Goal: Complete application form: Complete application form

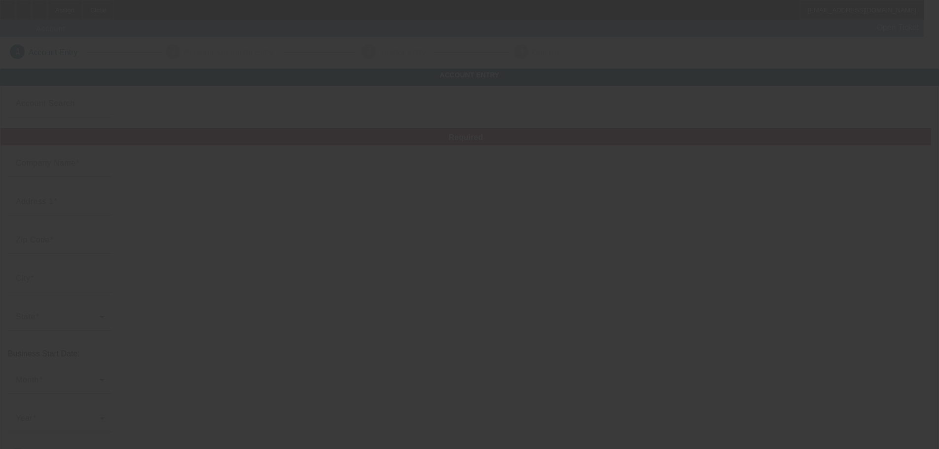
type input "Top Flight Transportation"
type input "[PHONE_NUMBER]"
type input "[EMAIL_ADDRESS][DOMAIN_NAME]"
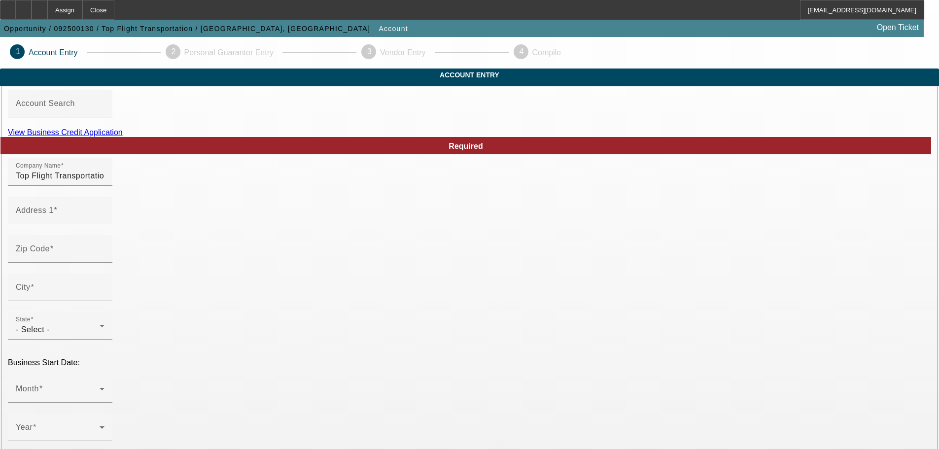
click at [123, 137] on link "View Business Credit Application" at bounding box center [65, 132] width 115 height 8
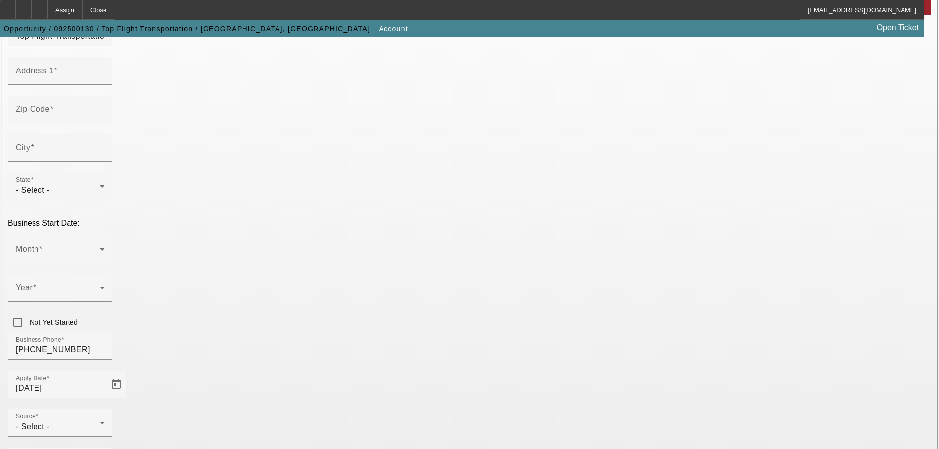
scroll to position [148, 0]
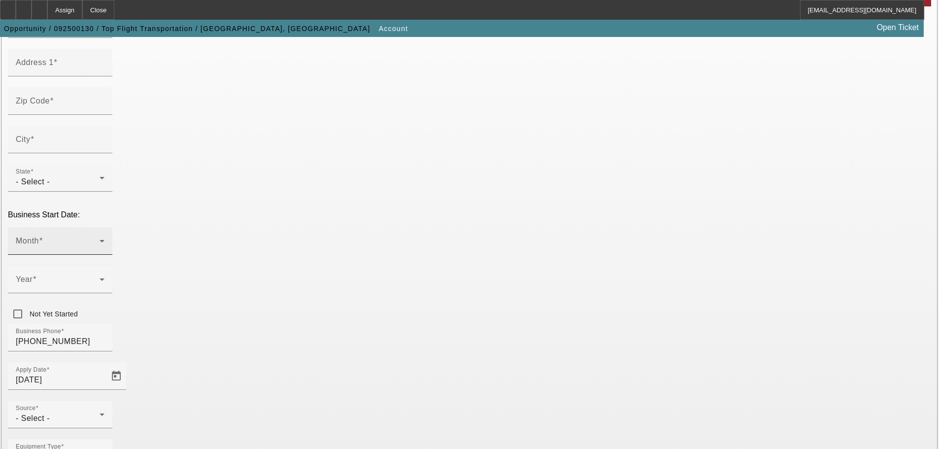
click at [100, 239] on span at bounding box center [58, 245] width 84 height 12
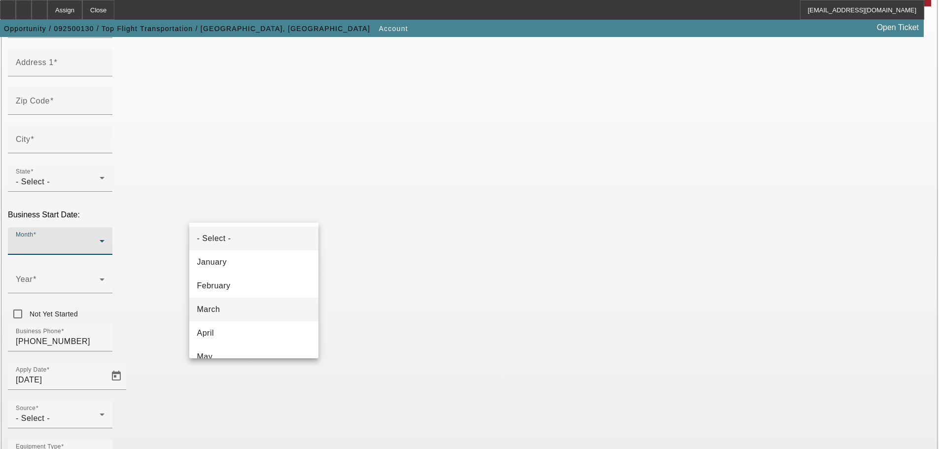
scroll to position [49, 0]
click at [227, 312] on mat-option "May" at bounding box center [253, 308] width 129 height 24
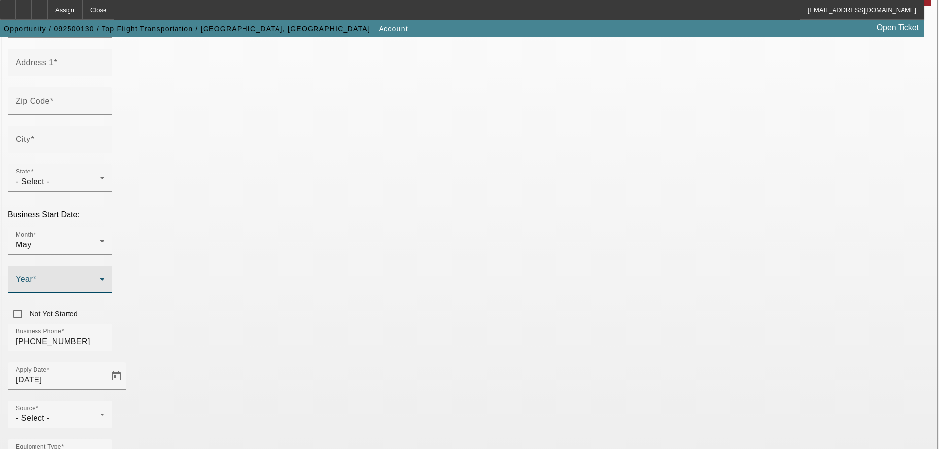
click at [100, 278] on span at bounding box center [58, 284] width 84 height 12
click at [351, 290] on span "2011" at bounding box center [350, 296] width 19 height 12
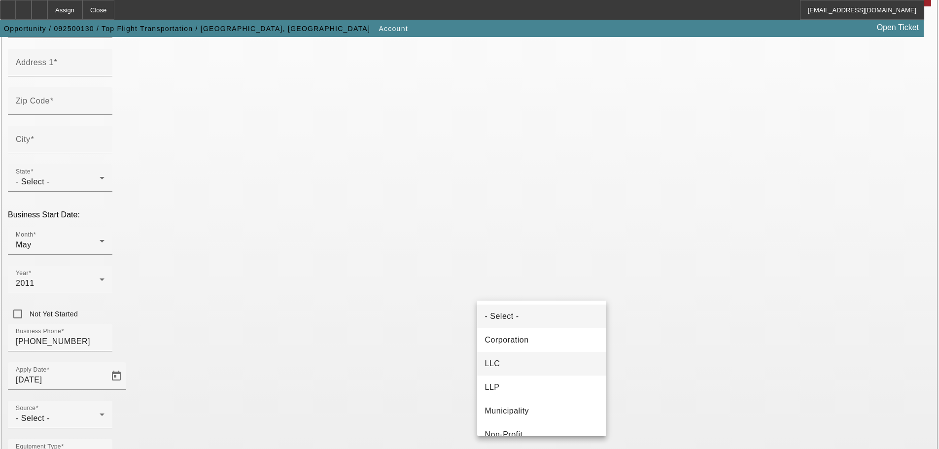
click at [540, 362] on mat-option "LLC" at bounding box center [541, 364] width 129 height 24
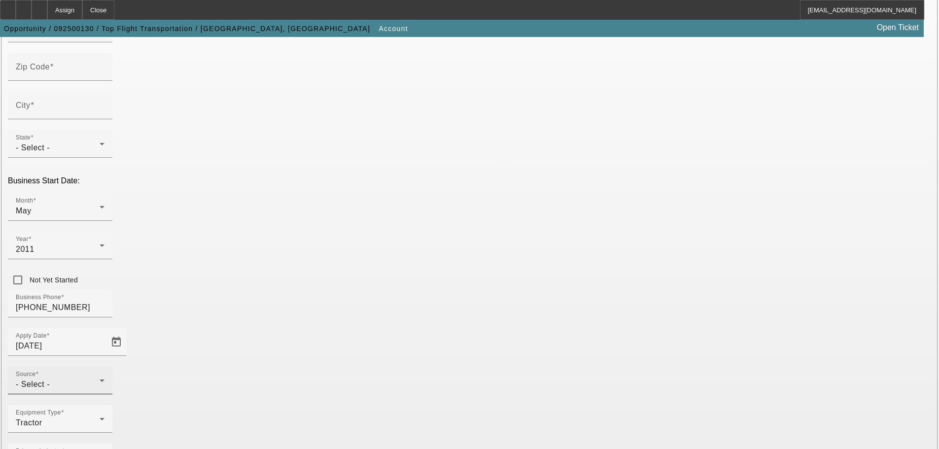
type input "901124492"
click at [100, 379] on div "- Select -" at bounding box center [58, 385] width 84 height 12
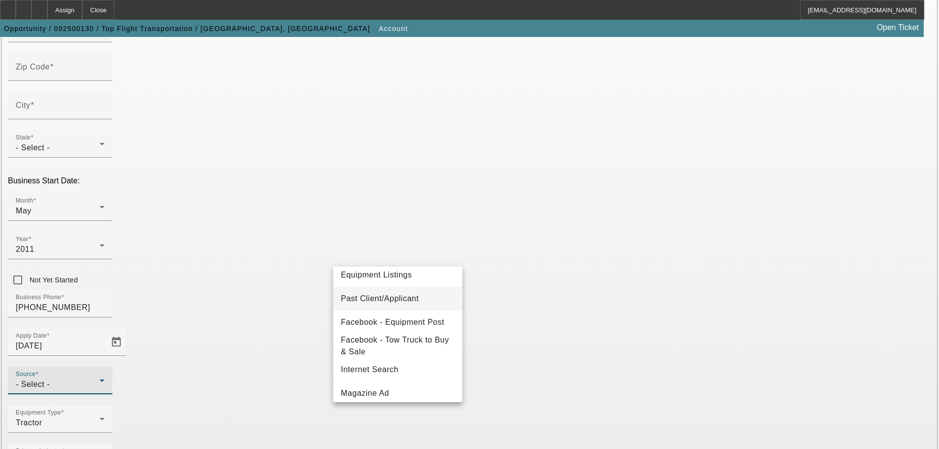
scroll to position [148, 0]
click at [370, 353] on span "Internet Search" at bounding box center [370, 348] width 58 height 12
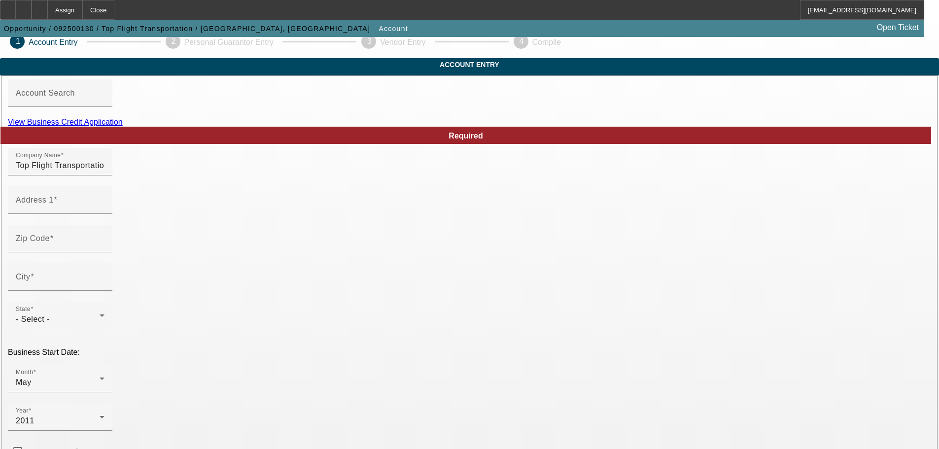
scroll to position [0, 0]
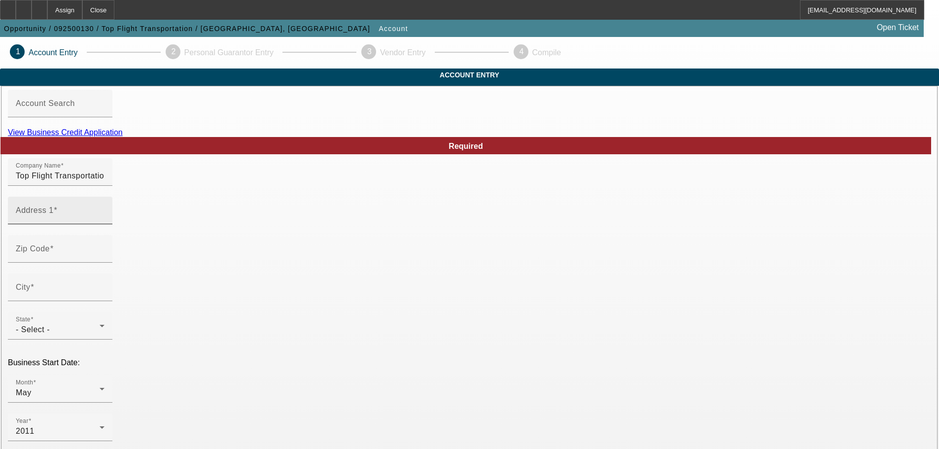
click at [105, 221] on div "Address 1" at bounding box center [60, 211] width 89 height 28
type input "8799 N. Loop East Freeway STE 220"
click at [50, 253] on mat-label "Zip Code" at bounding box center [33, 249] width 34 height 8
click at [105, 259] on input "Zip Code" at bounding box center [60, 253] width 89 height 12
click at [50, 253] on mat-label "Zip Code" at bounding box center [33, 249] width 34 height 8
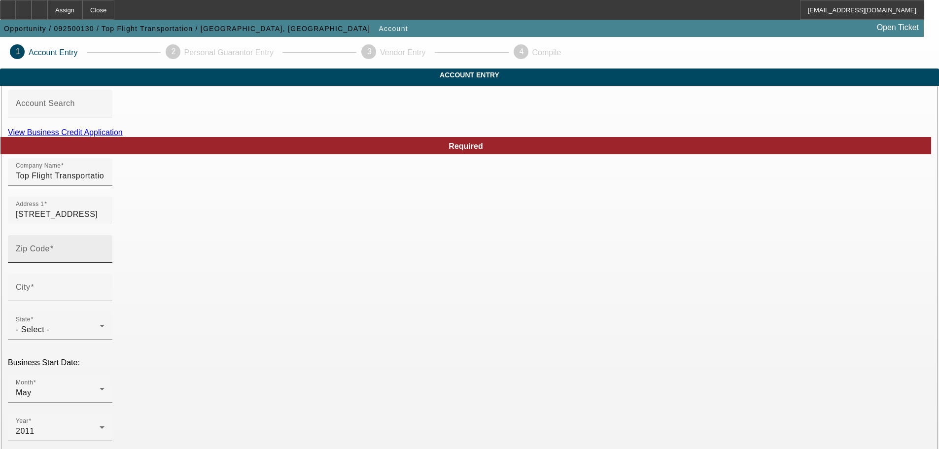
click at [105, 259] on input "Zip Code" at bounding box center [60, 253] width 89 height 12
type input "77029"
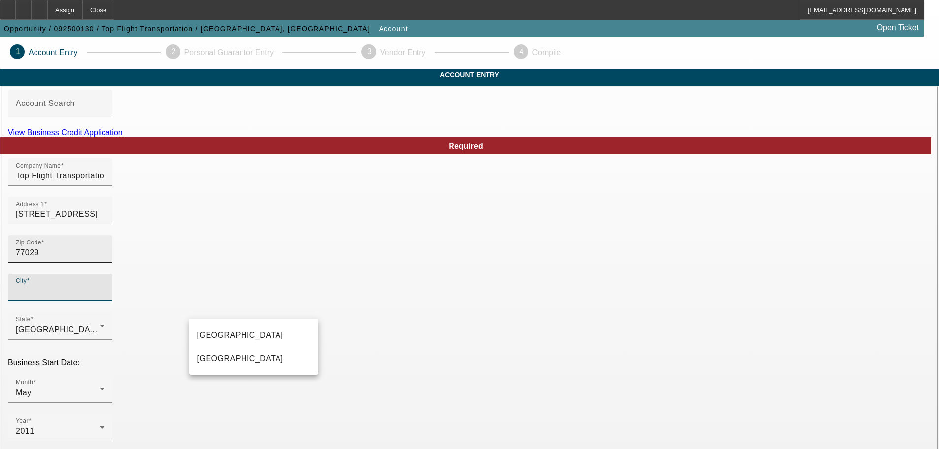
type input "Harris"
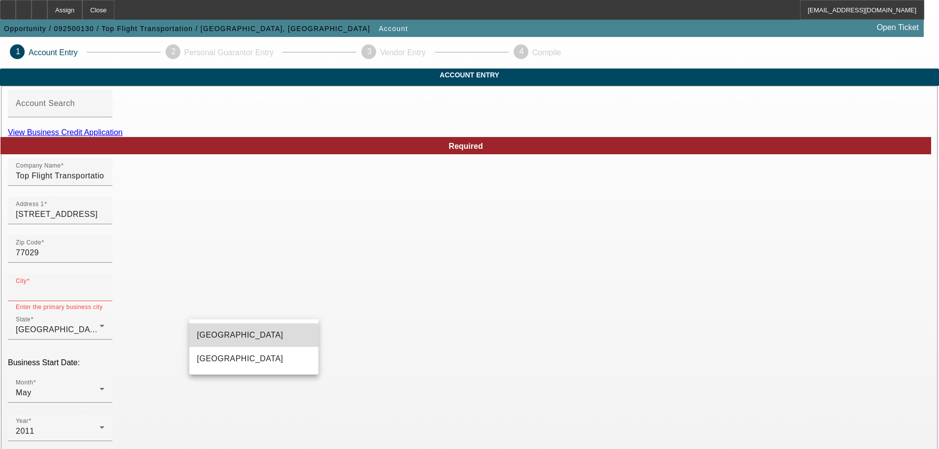
click at [225, 337] on mat-option "Houston" at bounding box center [253, 335] width 129 height 24
type input "Houston"
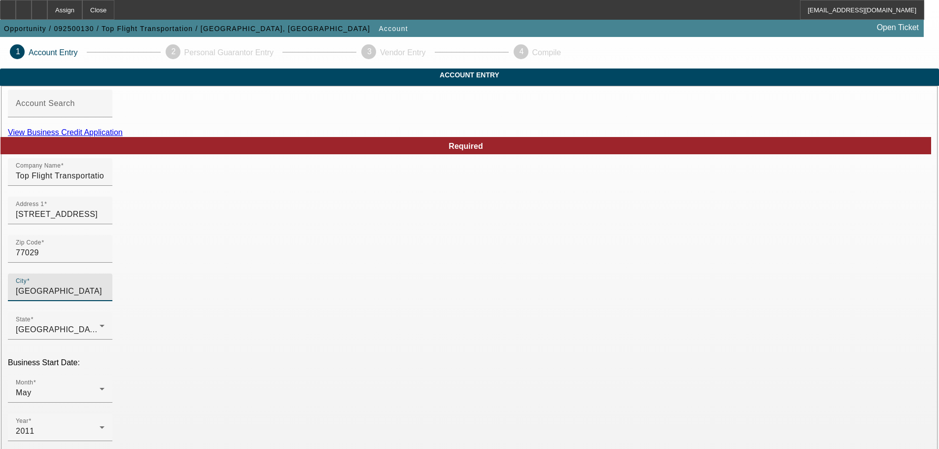
scroll to position [182, 0]
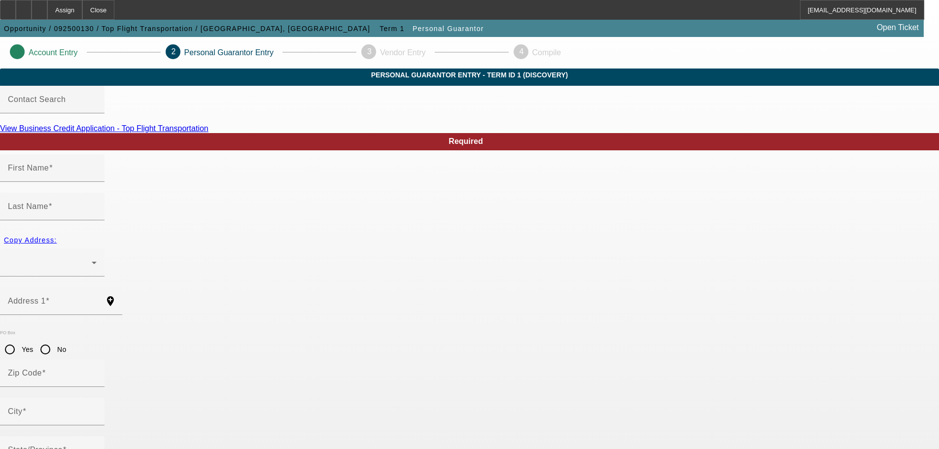
type input "Devontee"
type input "Delaney"
radio input "true"
type input "458-27-1378"
type input "topflightdispatch1@gmail.com"
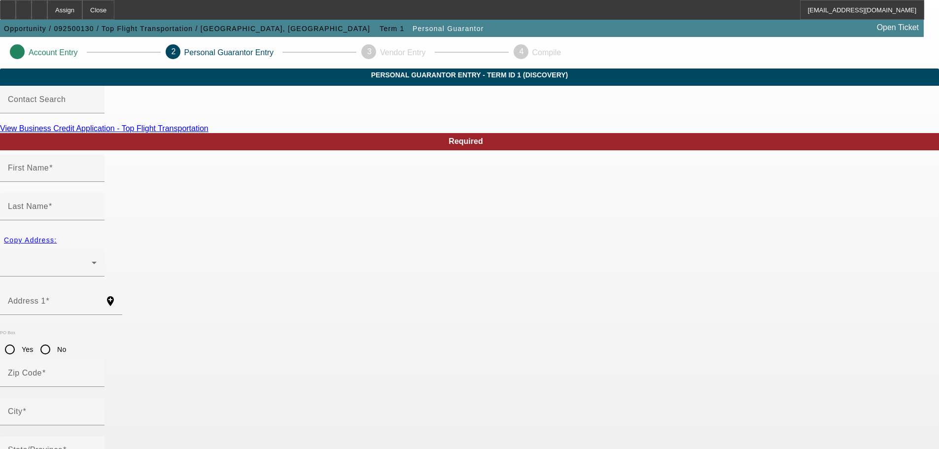
type input "(713) 674-0408"
click at [92, 257] on div at bounding box center [50, 263] width 84 height 12
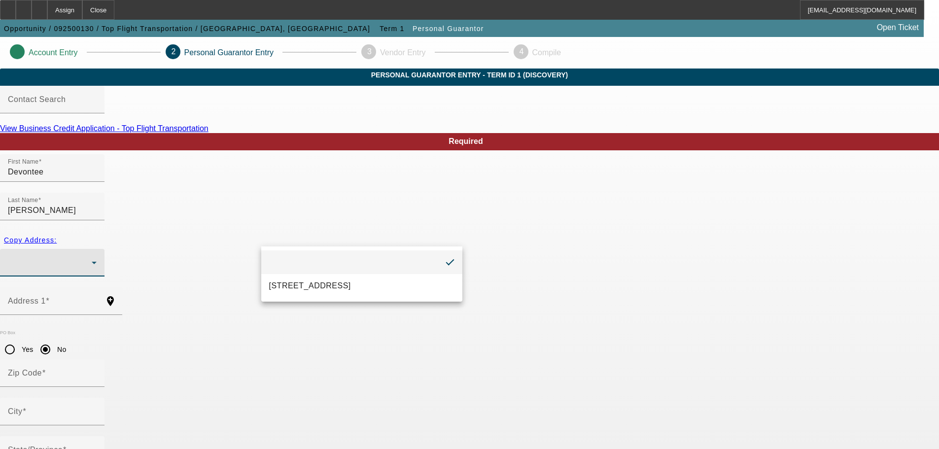
click at [220, 274] on div at bounding box center [469, 224] width 939 height 449
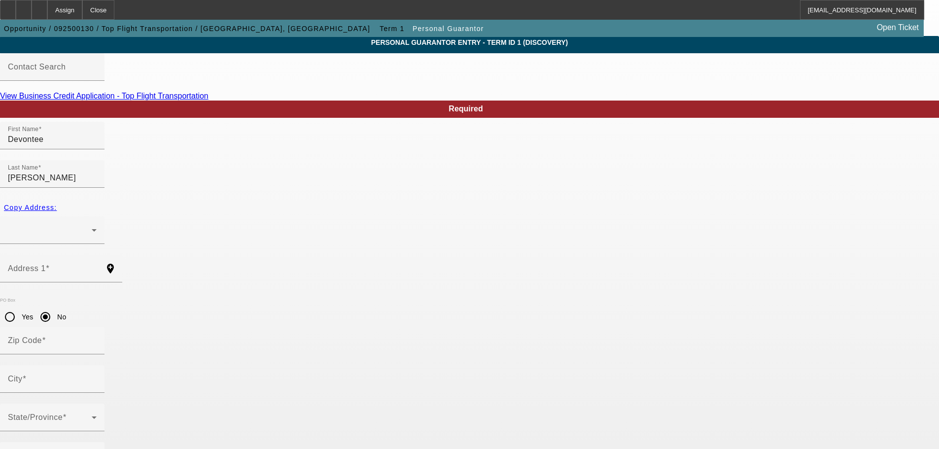
scroll to position [33, 0]
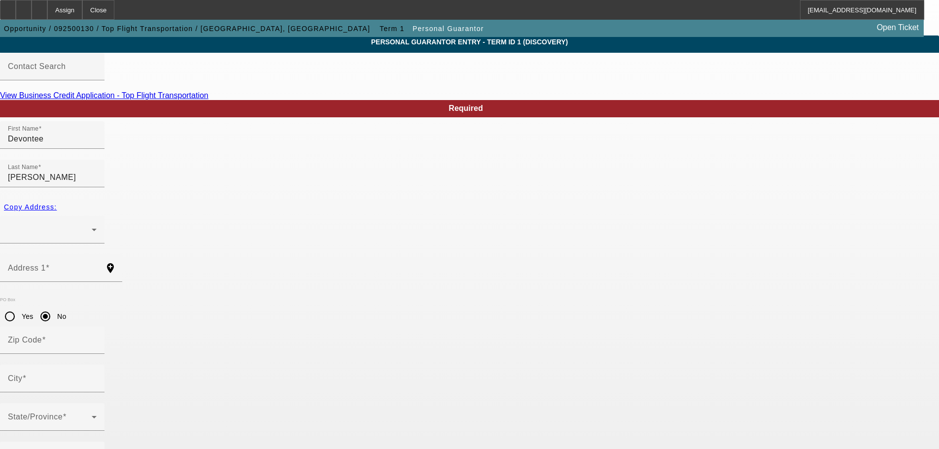
click at [122, 282] on div at bounding box center [61, 287] width 122 height 11
click at [46, 264] on mat-label "Address 1" at bounding box center [27, 268] width 38 height 8
click at [97, 266] on input "Address 1" at bounding box center [52, 272] width 89 height 12
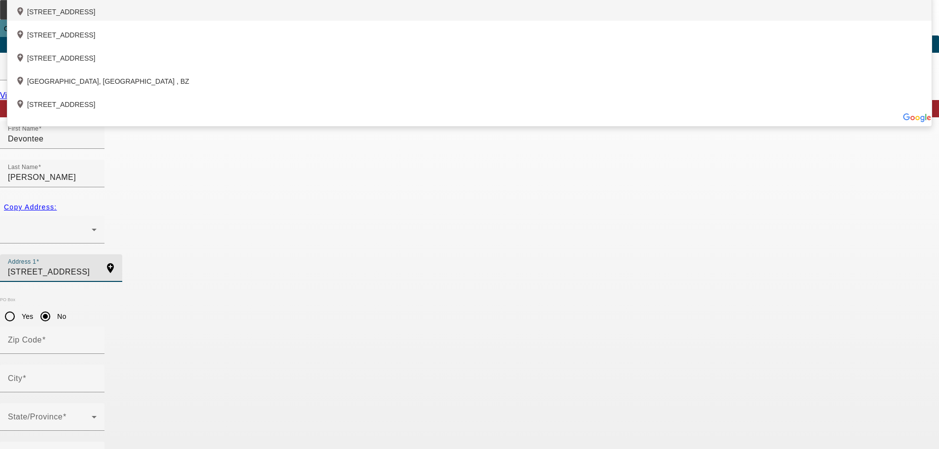
click at [242, 21] on div "add_location 7919 Cinderella Street, Houston, TX 77028, US" at bounding box center [469, 9] width 924 height 23
type input "7919 Cinderella Street"
type input "77028"
type input "Houston"
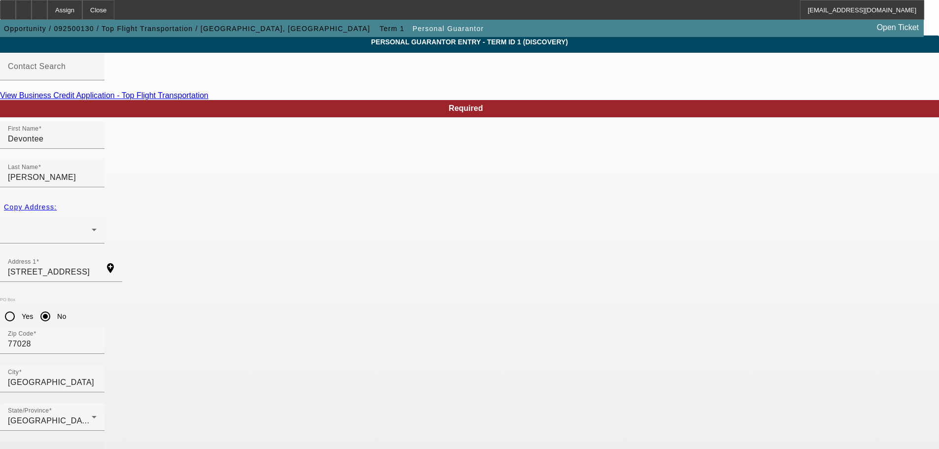
click at [69, 449] on mat-label "Business Phone" at bounding box center [38, 455] width 61 height 8
type input "(713) 674-0408"
type input "100"
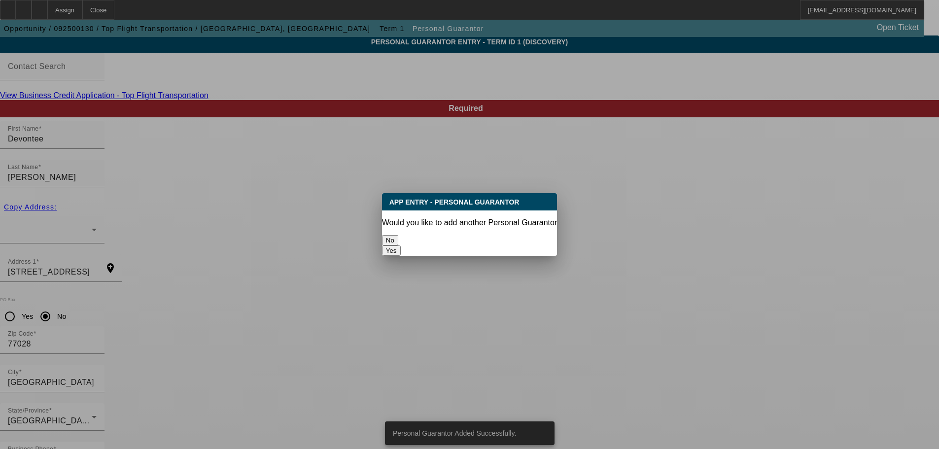
scroll to position [0, 0]
click at [398, 238] on button "No" at bounding box center [390, 240] width 16 height 10
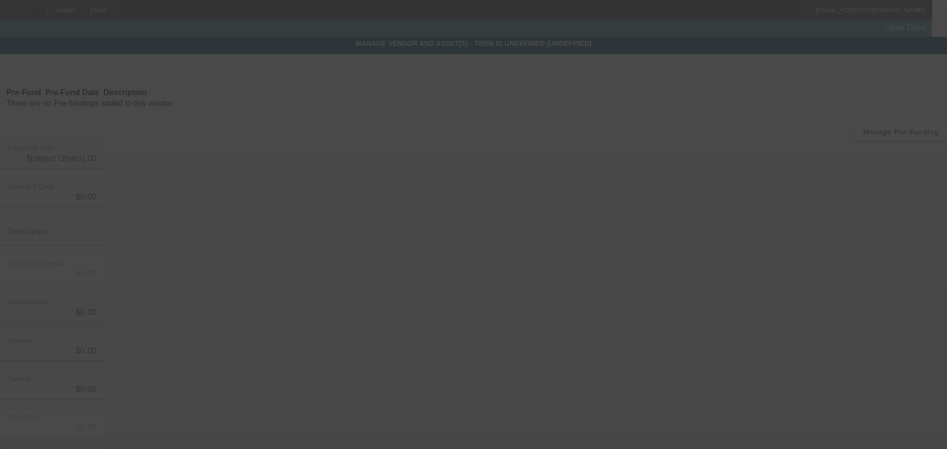
type input "$517,000.00"
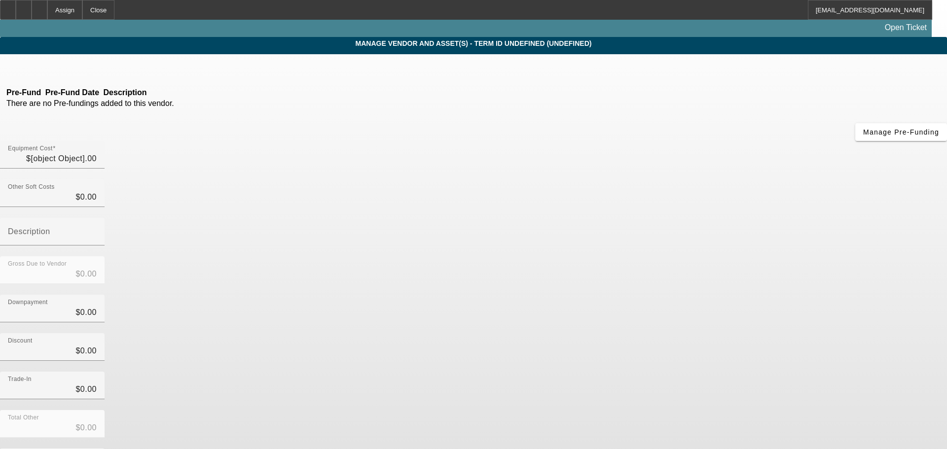
type input "$517,000.00"
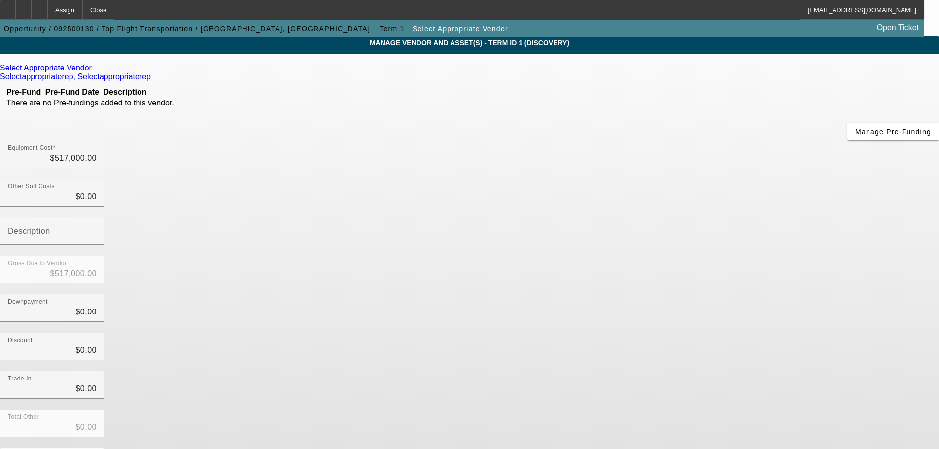
scroll to position [49, 0]
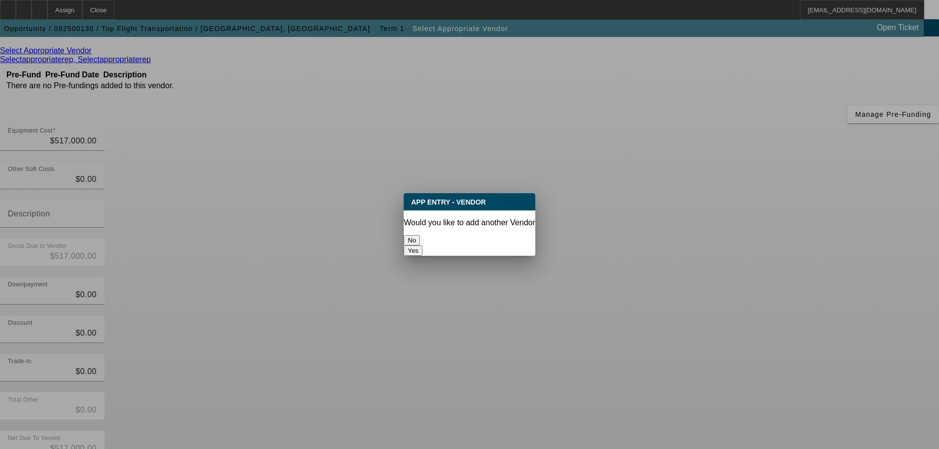
click at [420, 235] on button "No" at bounding box center [412, 240] width 16 height 10
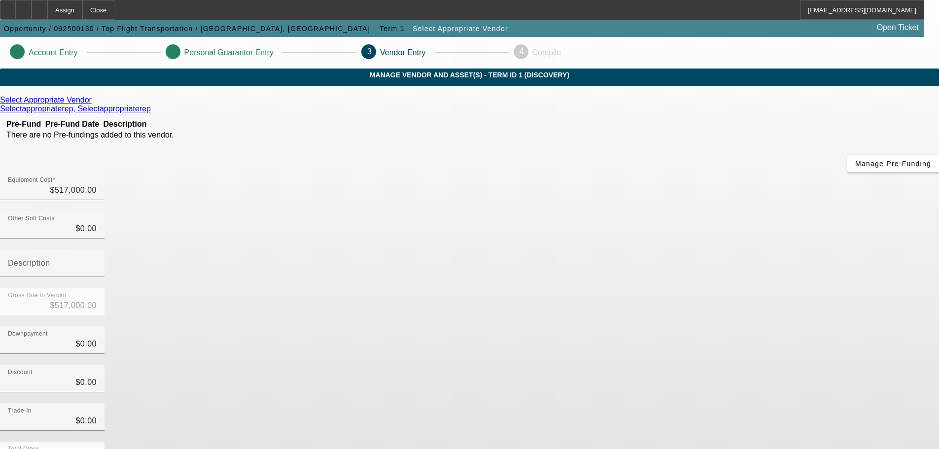
scroll to position [49, 0]
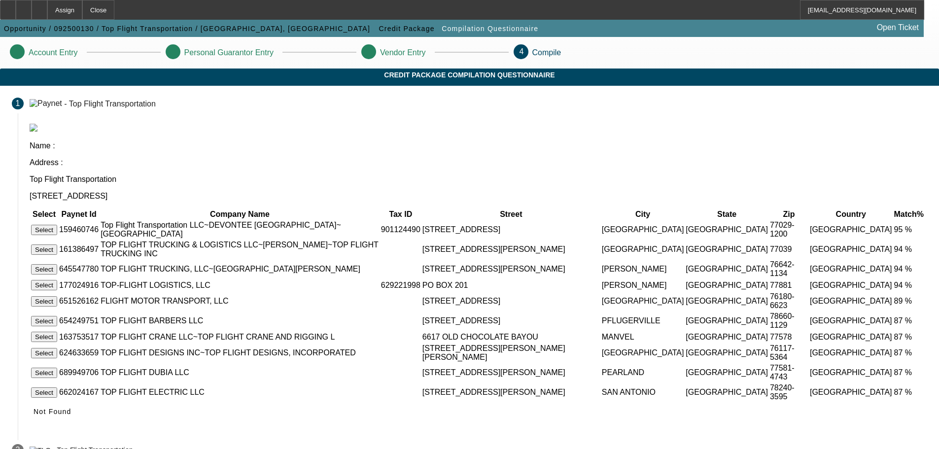
click at [57, 225] on button "Select" at bounding box center [44, 230] width 26 height 10
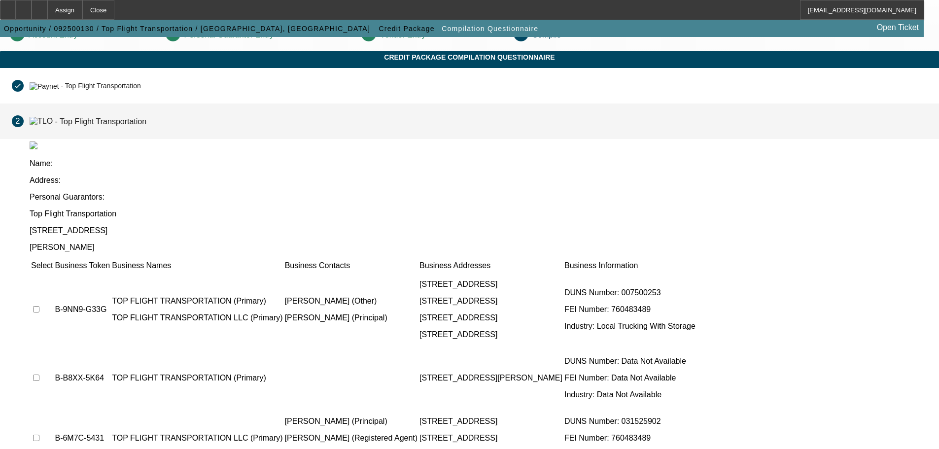
click at [39, 306] on input "checkbox" at bounding box center [36, 309] width 6 height 6
checkbox input "true"
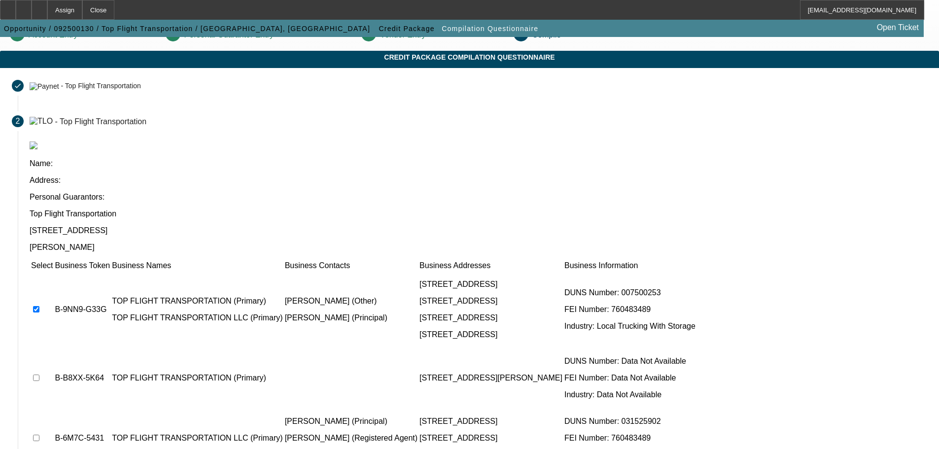
click at [39, 435] on input "checkbox" at bounding box center [36, 438] width 6 height 6
checkbox input "true"
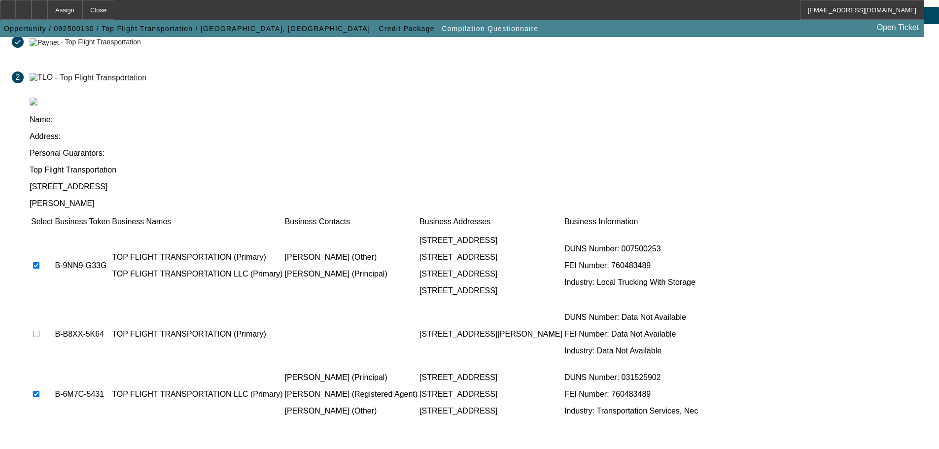
scroll to position [96, 0]
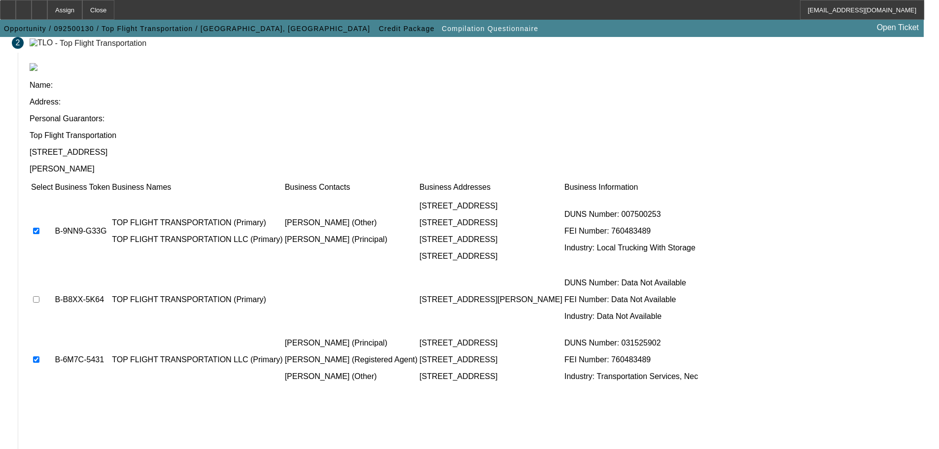
click at [663, 392] on mat-vertical-stepper "Completed done - Top Flight Transportation Name : Address : Top Flight Transpor…" at bounding box center [469, 254] width 939 height 528
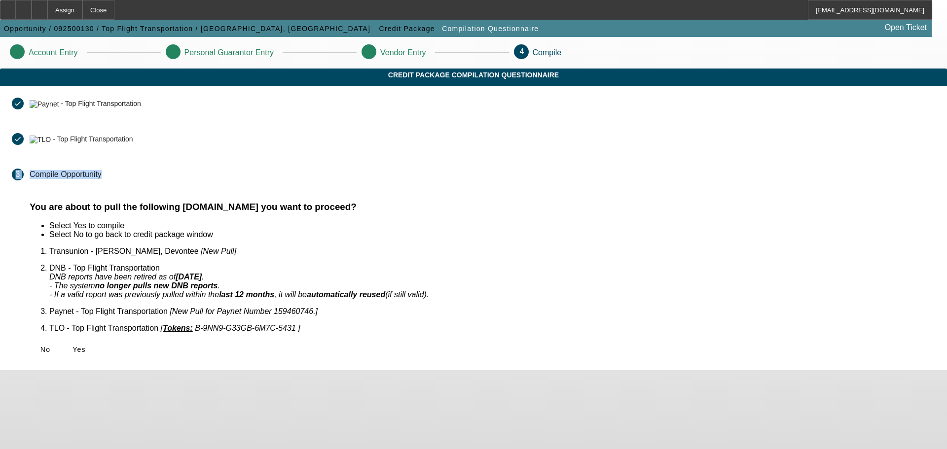
click at [72, 346] on icon at bounding box center [72, 350] width 0 height 8
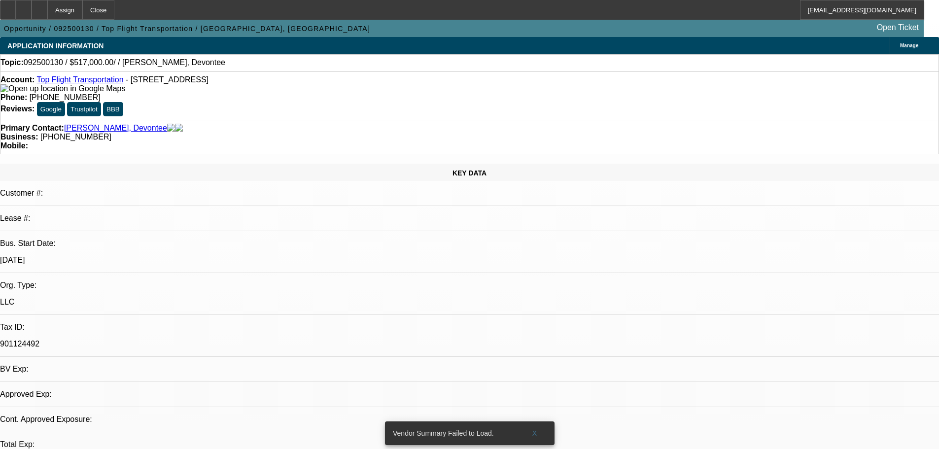
select select "0"
select select "2"
select select "0.1"
select select "1"
select select "2"
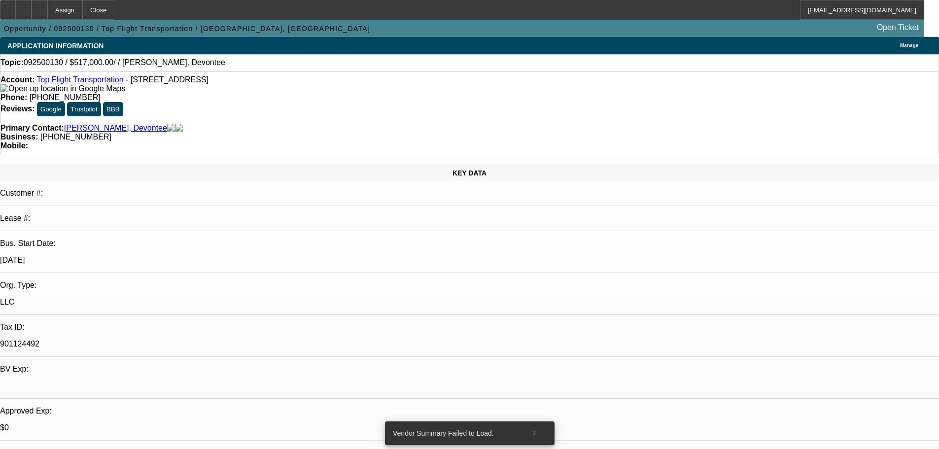
select select "4"
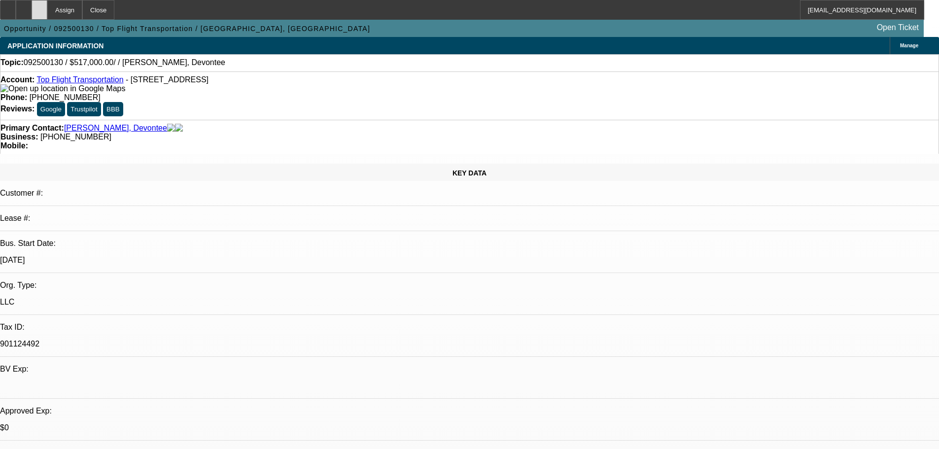
click at [39, 6] on icon at bounding box center [39, 6] width 0 height 0
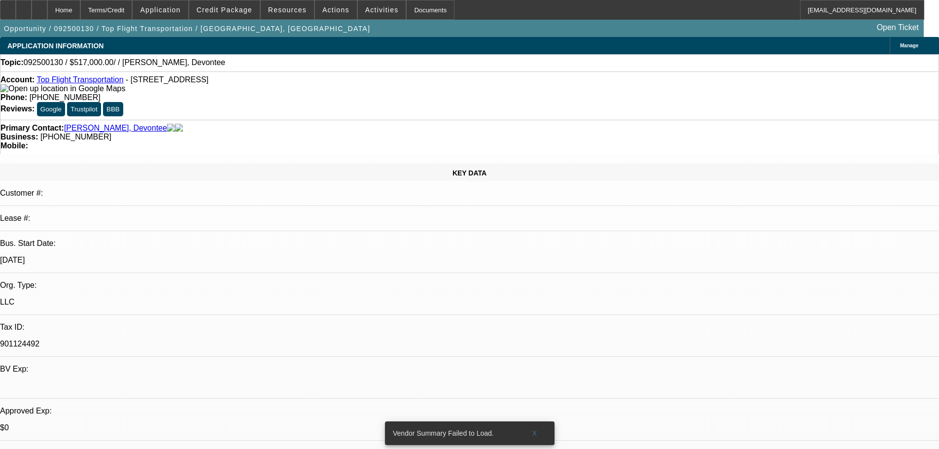
select select "0"
select select "2"
select select "0.1"
select select "2"
select select "4"
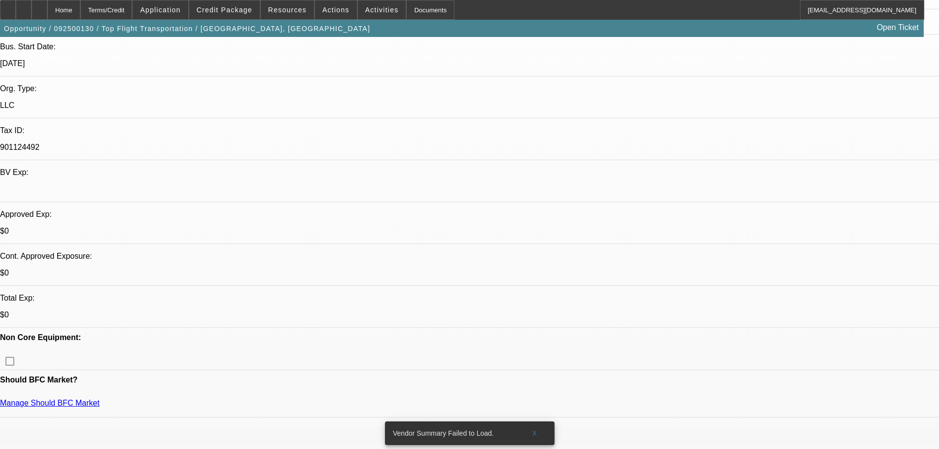
scroll to position [197, 0]
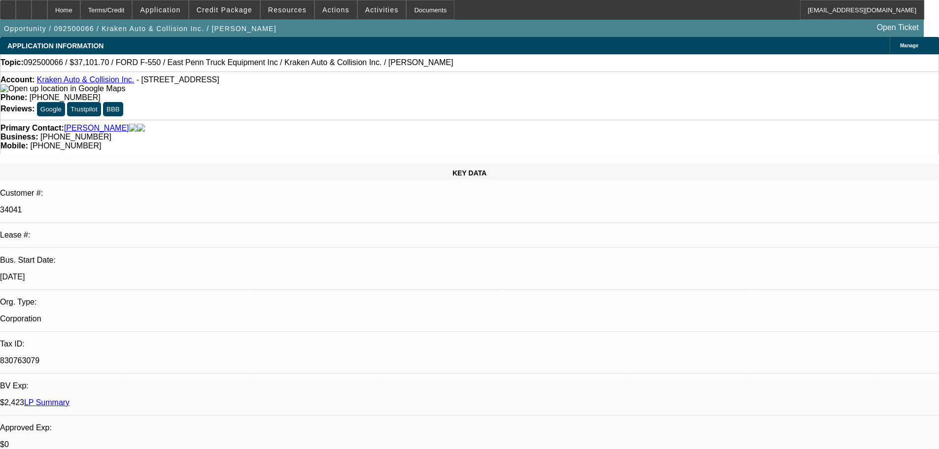
select select "0"
select select "0.1"
select select "4"
select select "0"
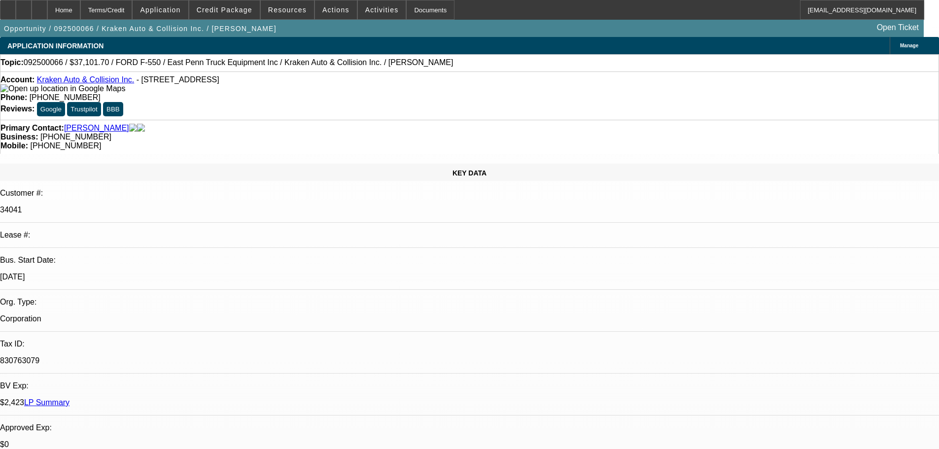
select select "0"
select select "0.1"
select select "4"
select select "0"
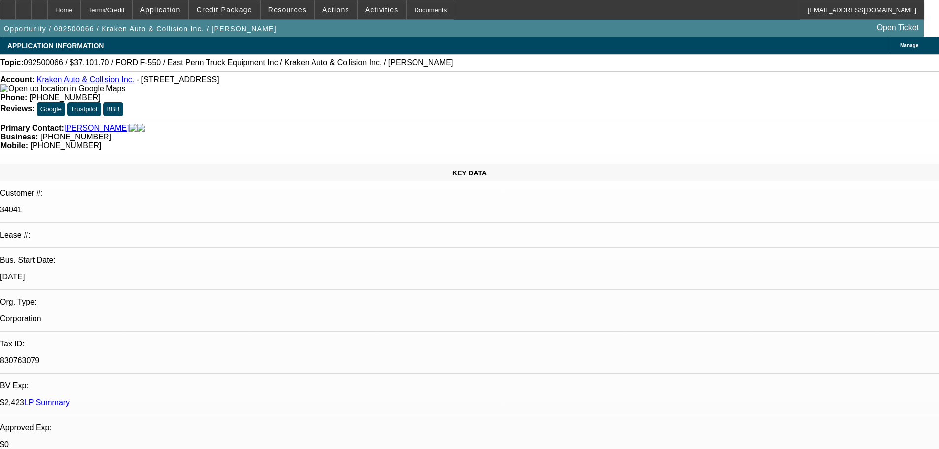
select select "0.1"
select select "4"
select select "0"
select select "0.1"
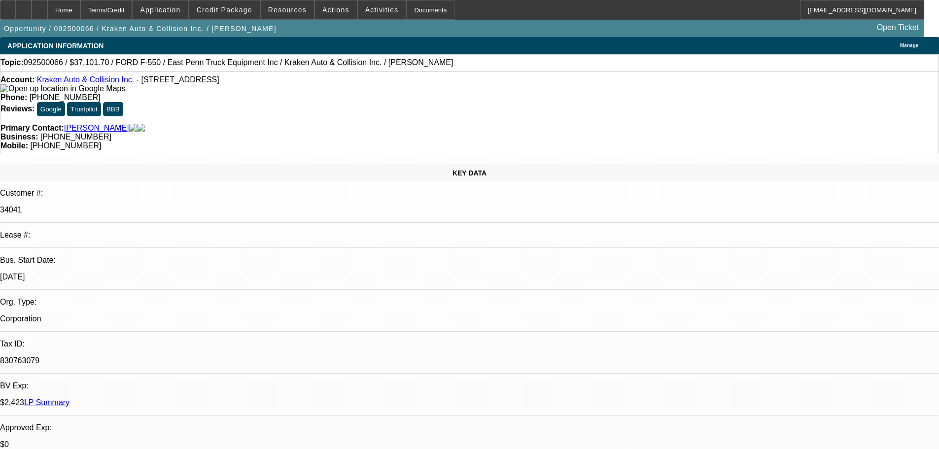
select select "4"
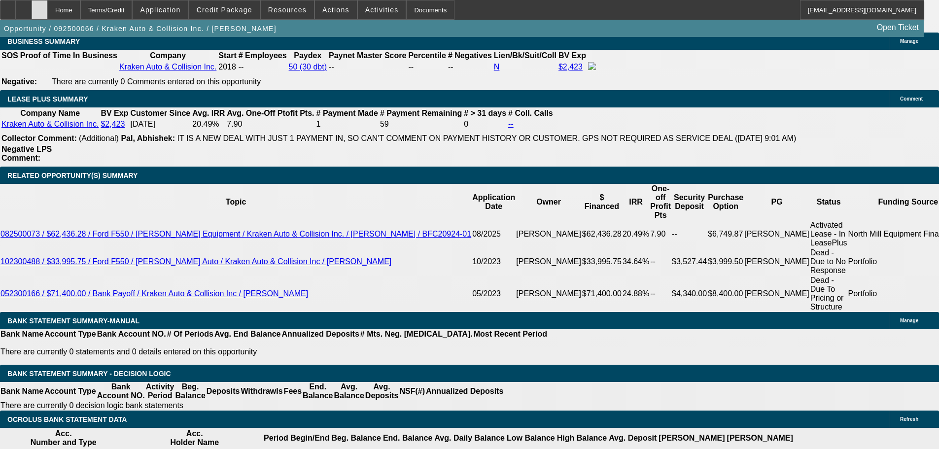
click at [47, 2] on div at bounding box center [40, 10] width 16 height 20
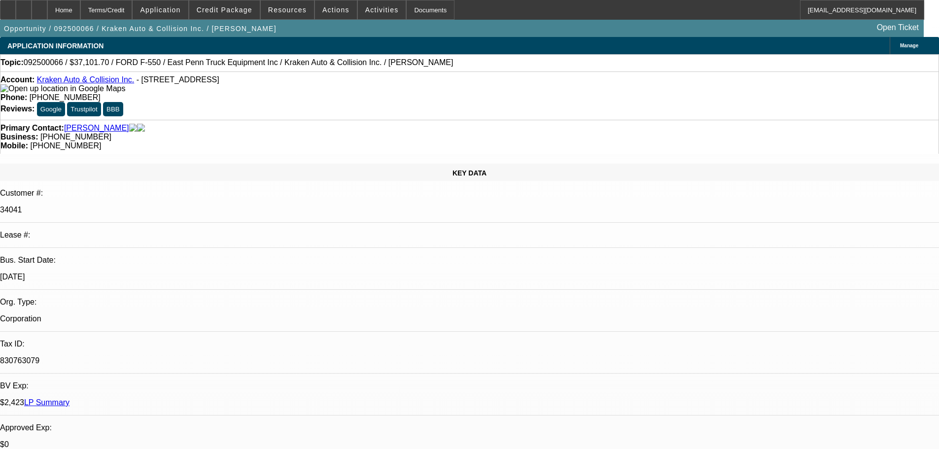
select select "0"
select select "0.1"
select select "4"
select select "0"
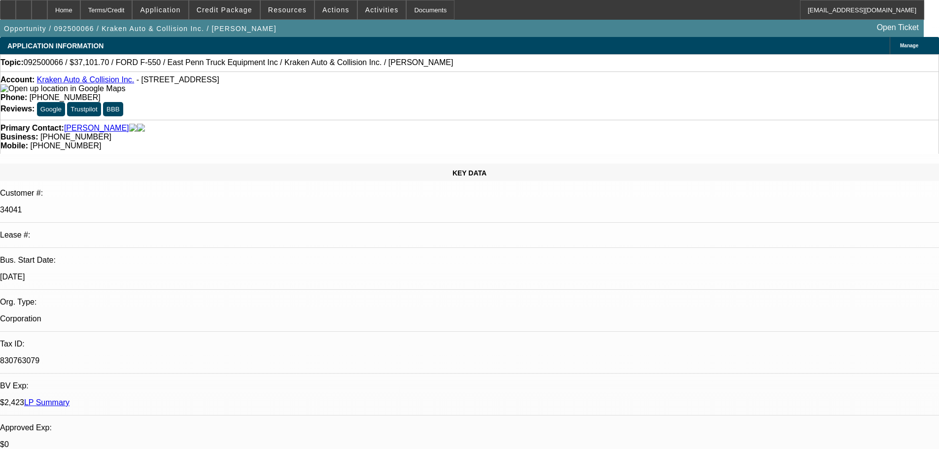
select select "0"
select select "0.1"
select select "4"
select select "0"
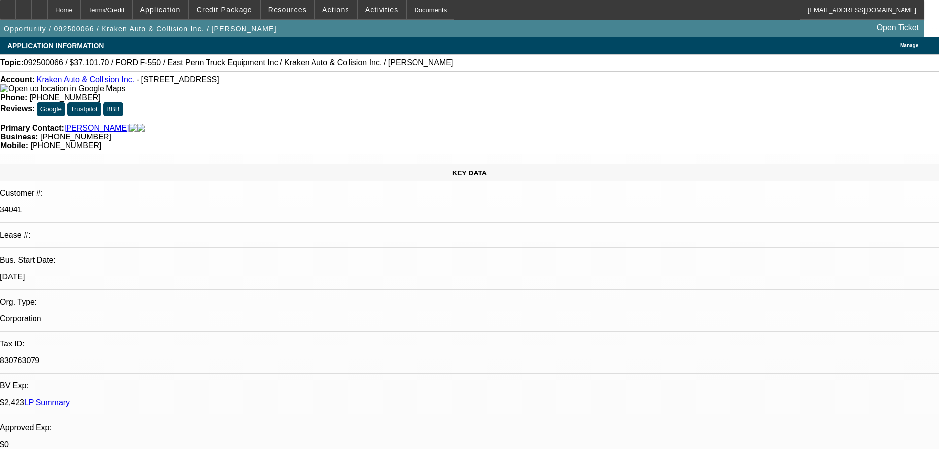
select select "0.1"
select select "4"
select select "0"
select select "0.1"
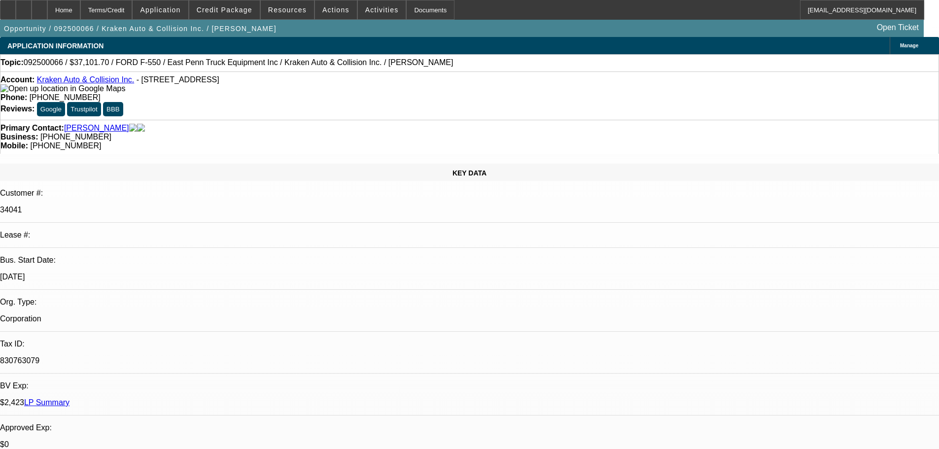
select select "4"
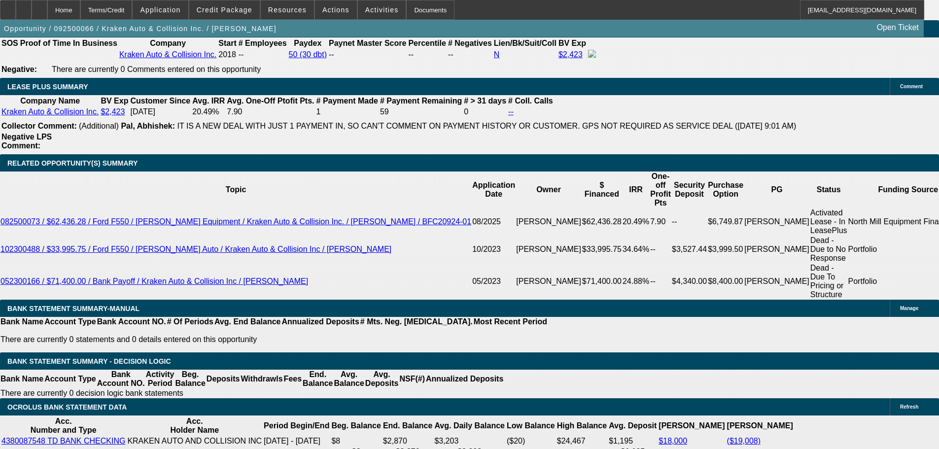
scroll to position [1578, 0]
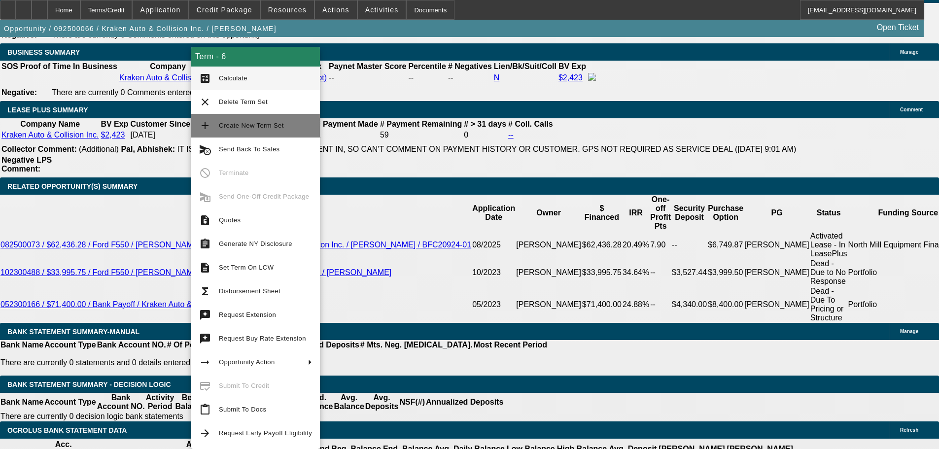
click at [242, 126] on span "Create New Term Set" at bounding box center [251, 125] width 65 height 7
click at [242, 126] on body "Home Terms/Credit Application Credit Package Resources Actions Activities Docum…" at bounding box center [469, 400] width 939 height 3957
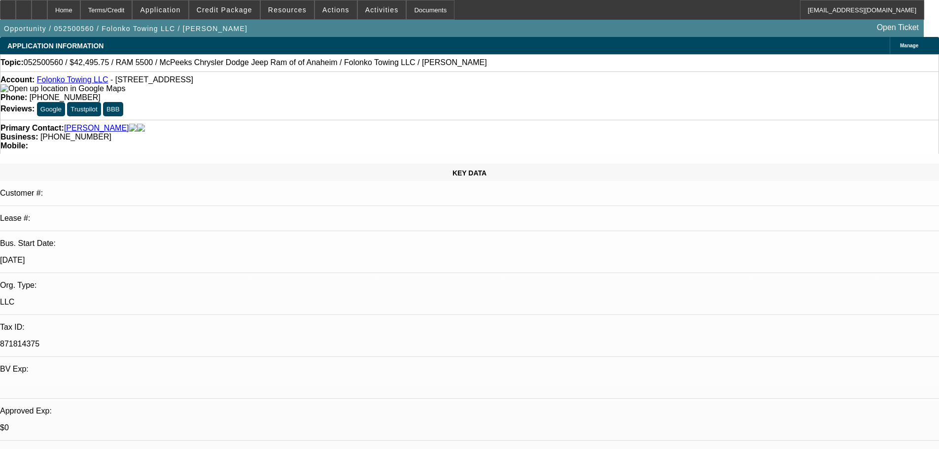
select select "0.15"
select select "0"
select select "2"
select select "0.1"
select select "4"
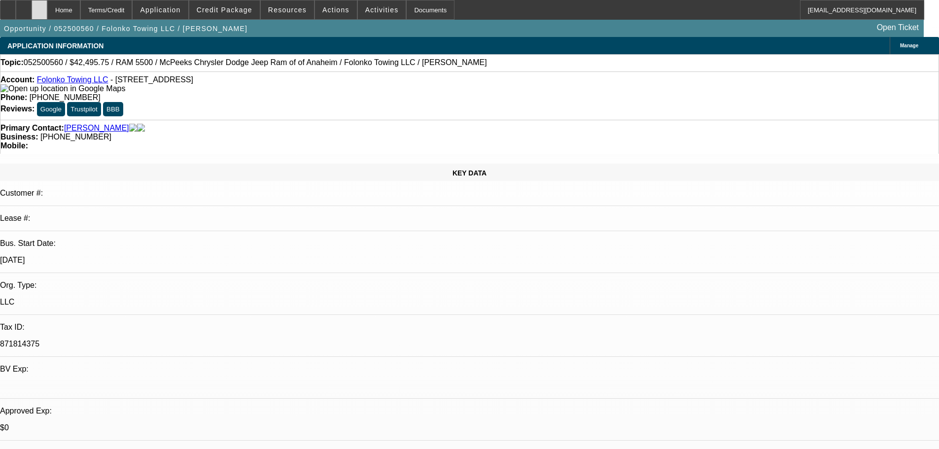
scroll to position [1380, 0]
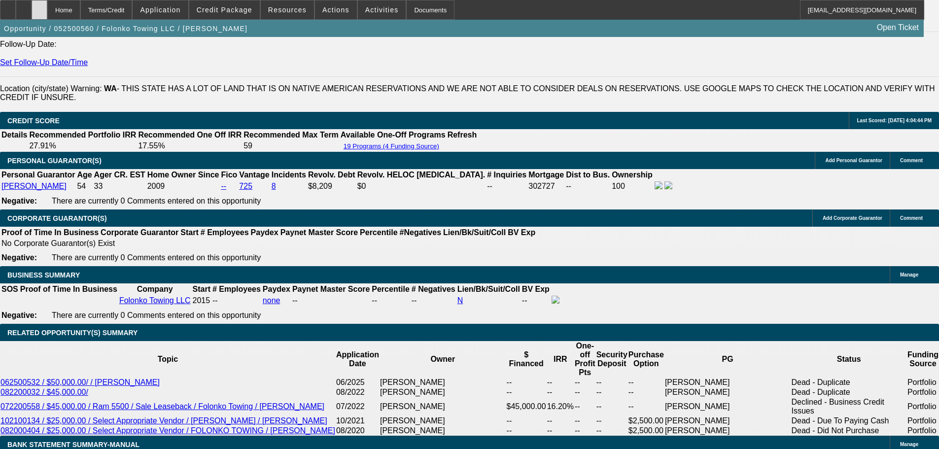
click at [39, 6] on icon at bounding box center [39, 6] width 0 height 0
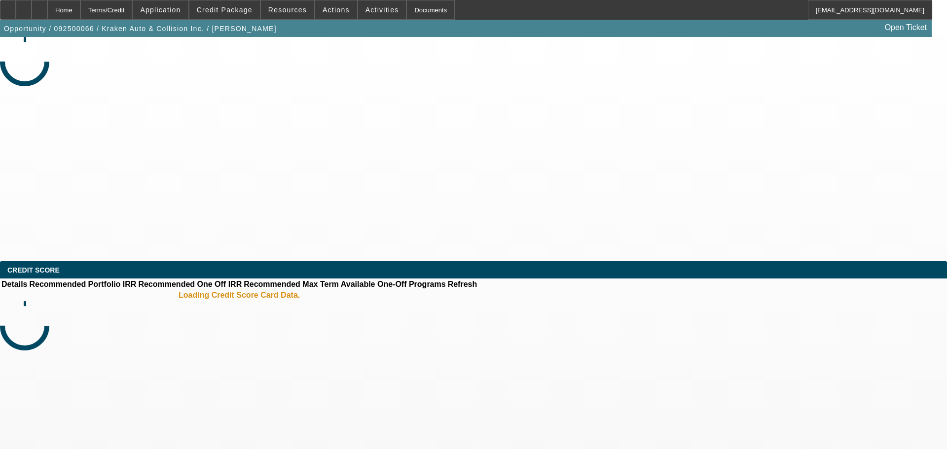
select select "0"
select select "0.1"
select select "0"
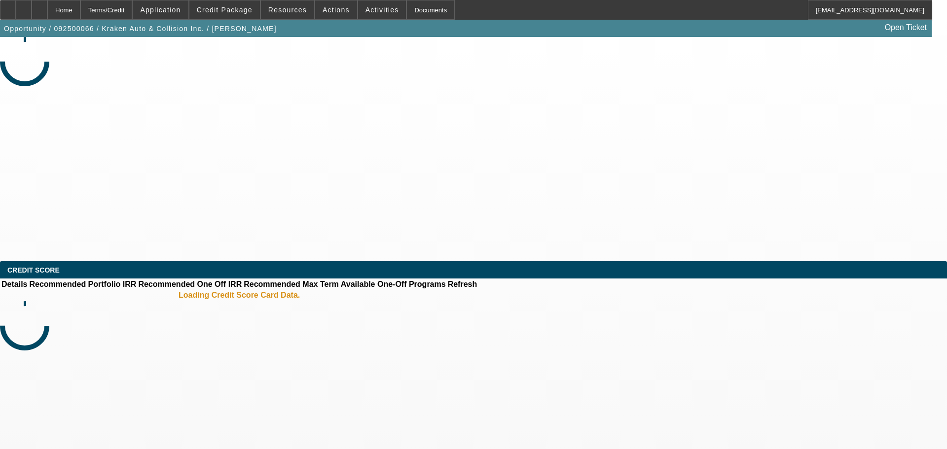
select select "0.1"
select select "0"
select select "0.1"
select select "0"
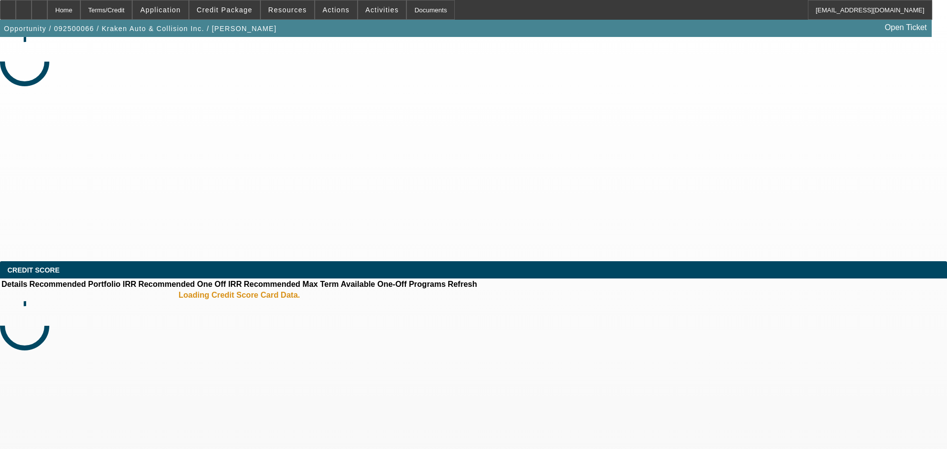
select select "0"
select select "0.1"
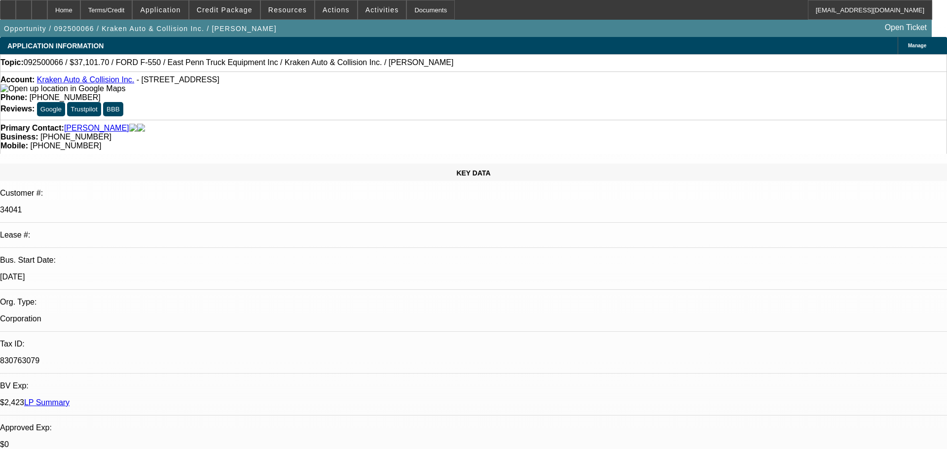
select select "1"
select select "4"
select select "1"
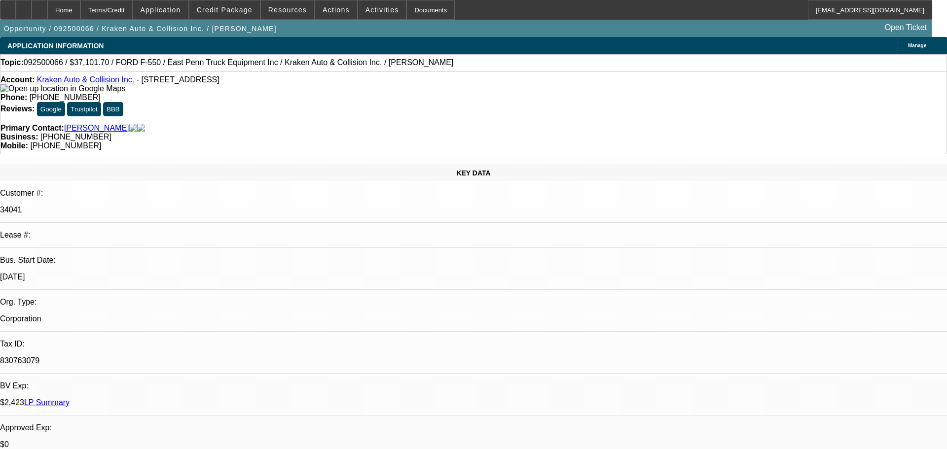
select select "4"
select select "1"
select select "4"
select select "1"
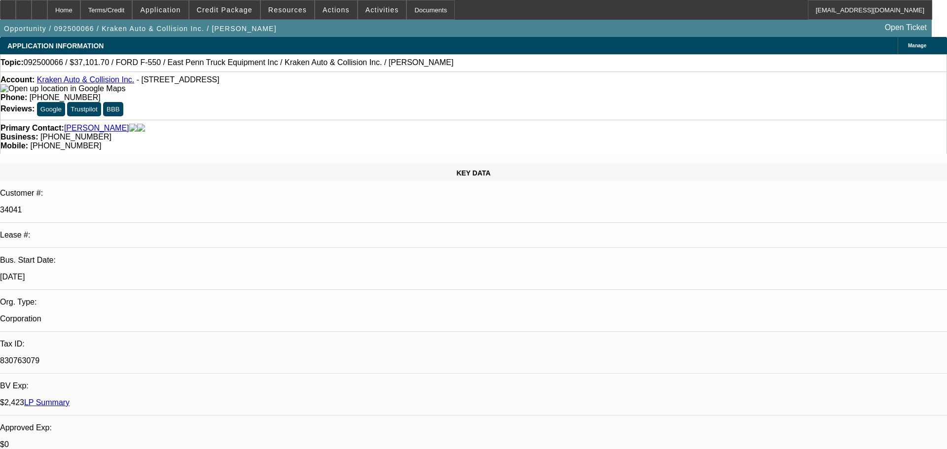
select select "1"
select select "4"
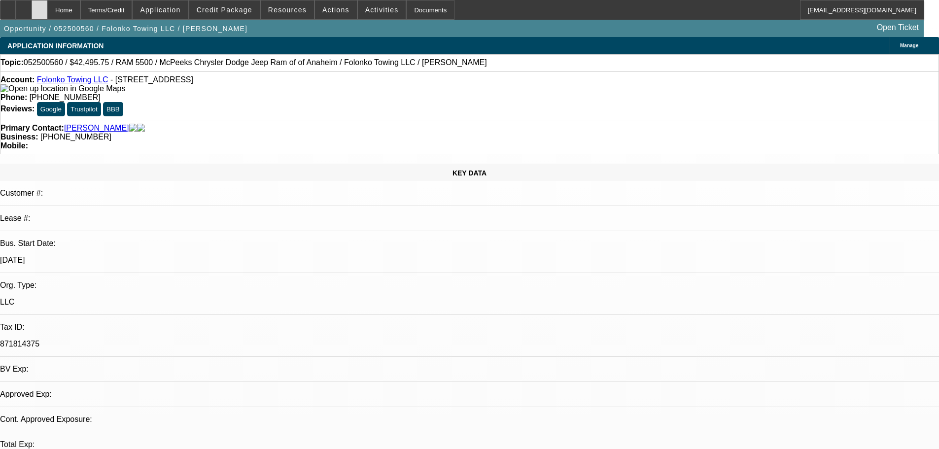
select select "0.15"
select select "0"
select select "2"
select select "0.1"
select select "4"
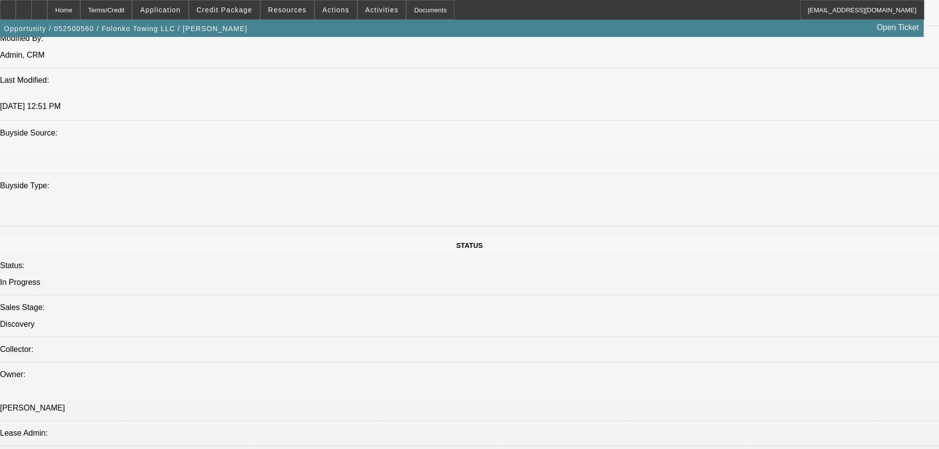
scroll to position [1035, 0]
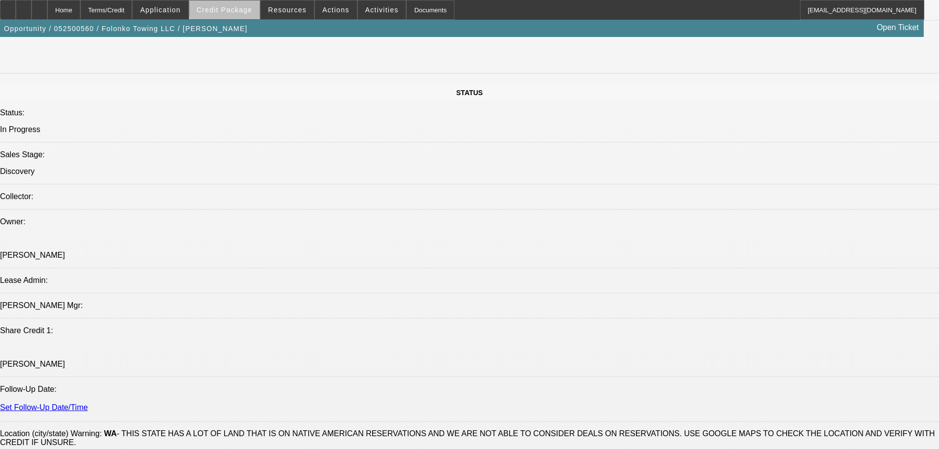
click at [246, 8] on span "Credit Package" at bounding box center [225, 10] width 56 height 8
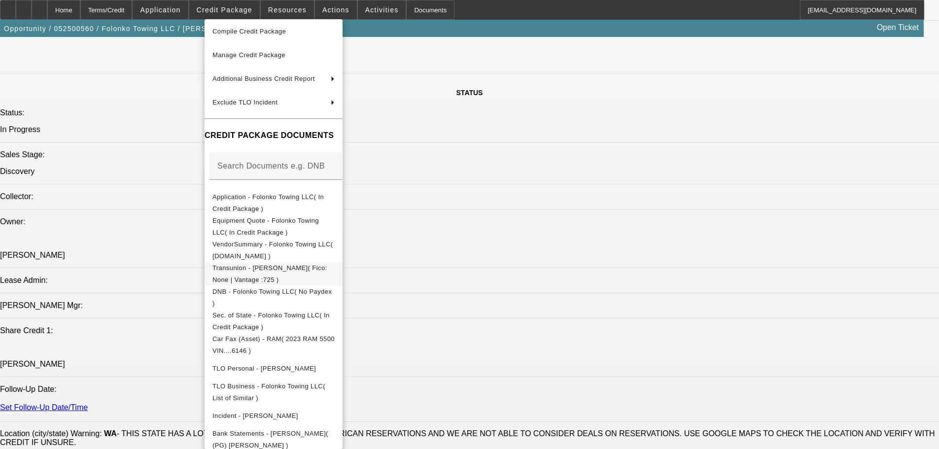
scroll to position [85, 0]
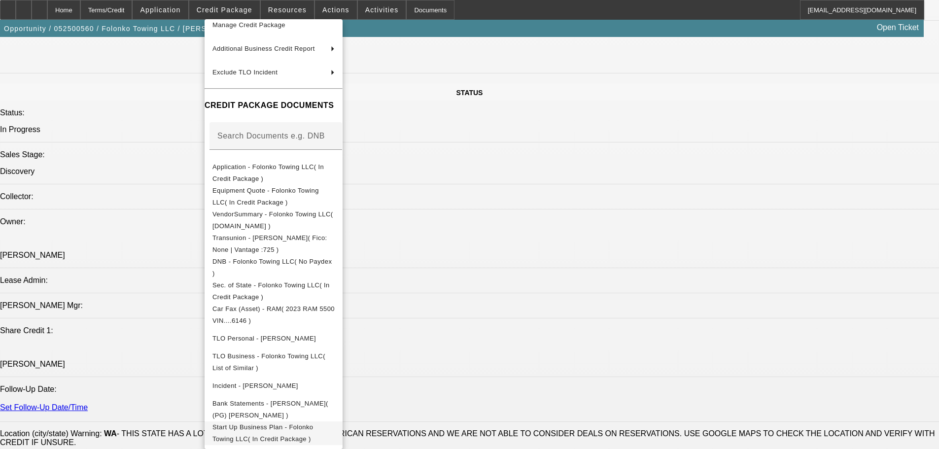
click at [264, 422] on button "Start Up Business Plan - Folonko Towing LLC( In Credit Package )" at bounding box center [274, 434] width 138 height 24
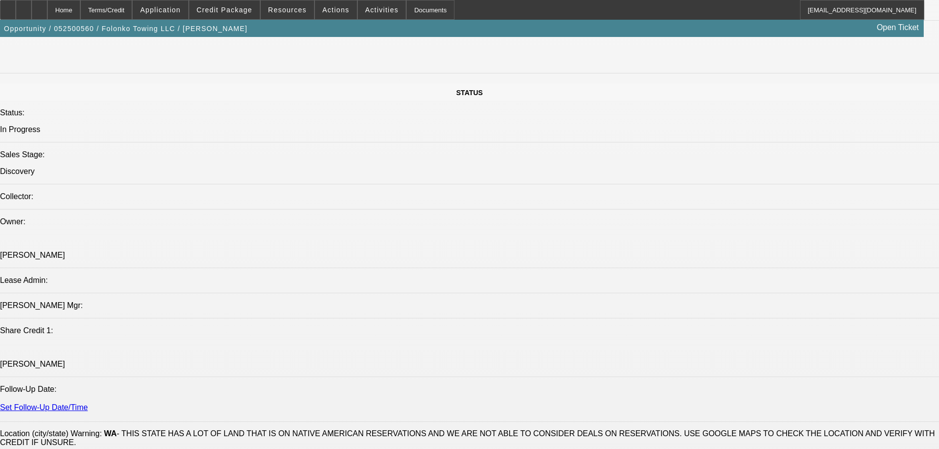
scroll to position [1282, 0]
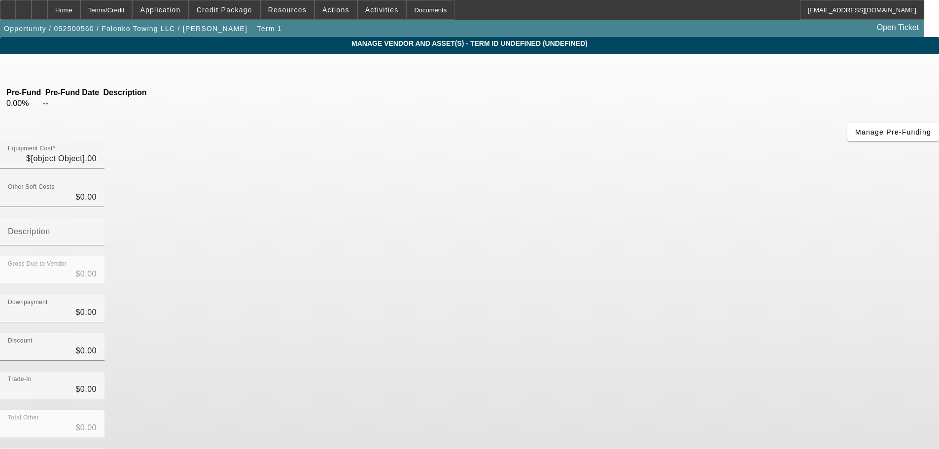
type input "$49,995.00"
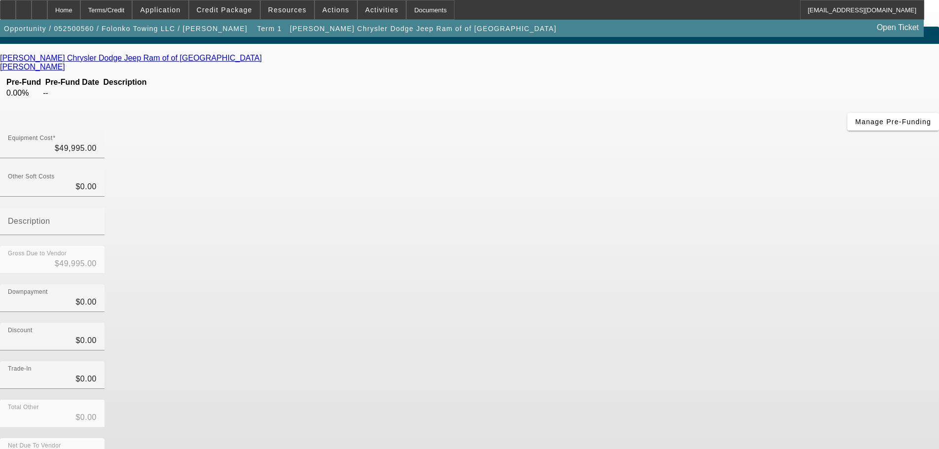
scroll to position [13, 0]
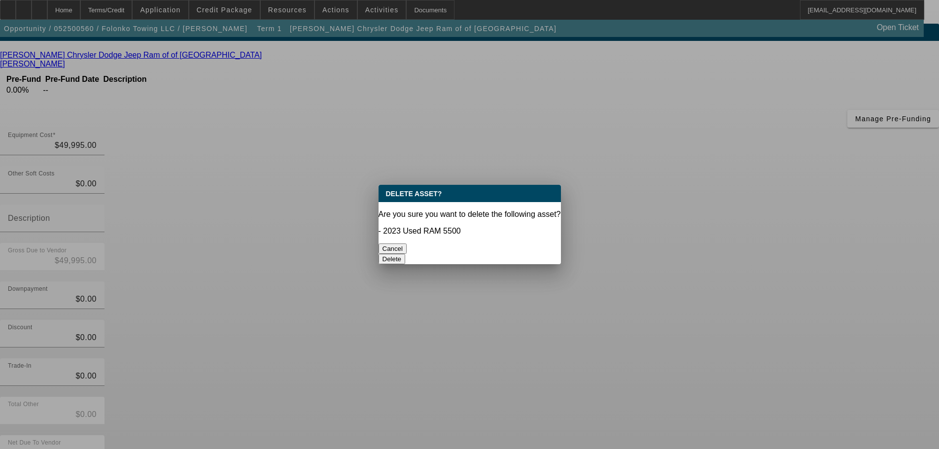
scroll to position [0, 0]
click at [406, 254] on button "Delete" at bounding box center [392, 259] width 27 height 10
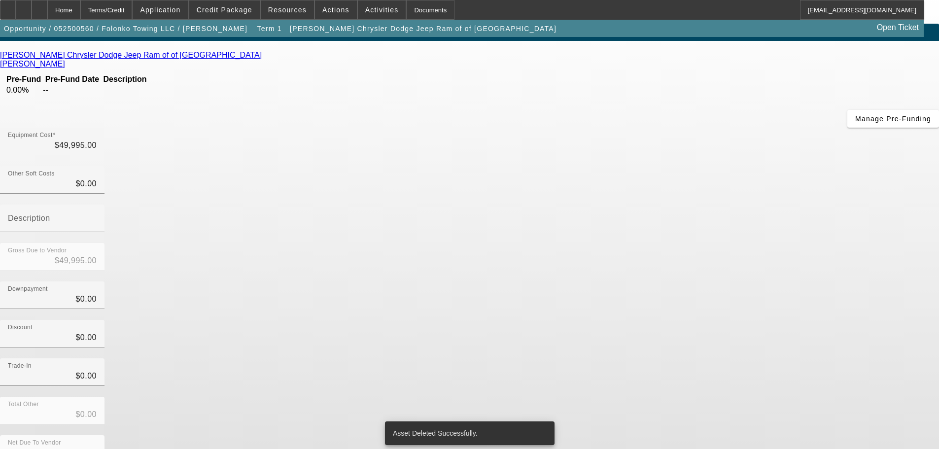
scroll to position [9, 0]
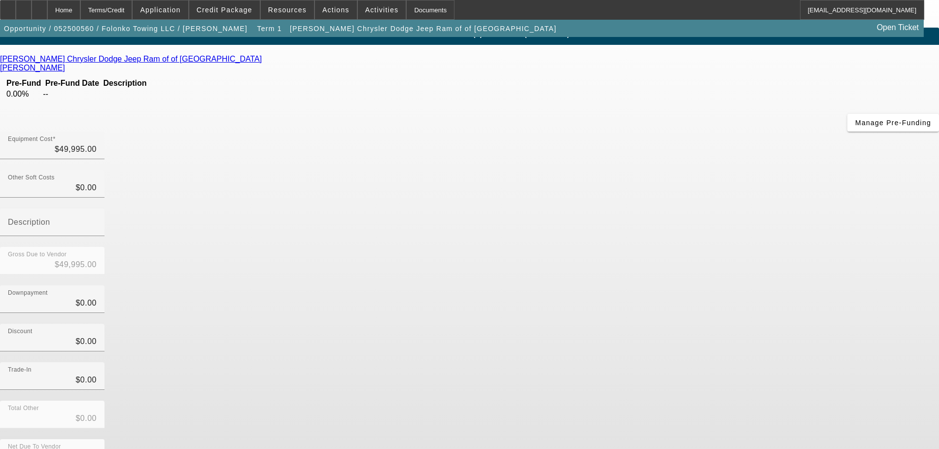
click at [264, 63] on icon at bounding box center [264, 59] width 0 height 8
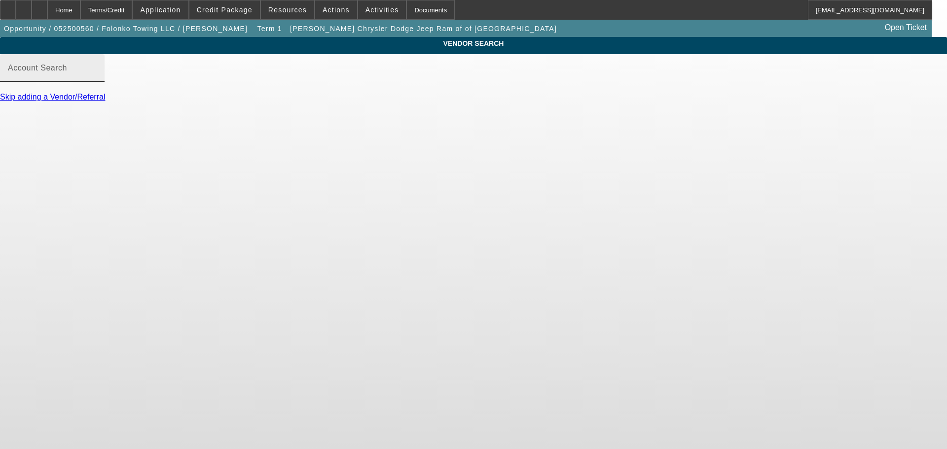
click at [97, 78] on input "Account Search" at bounding box center [52, 72] width 89 height 12
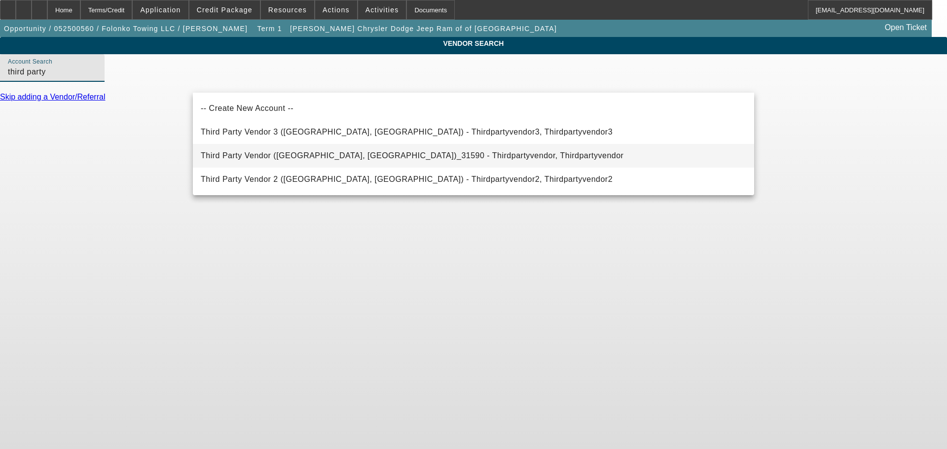
click at [254, 156] on span "Third Party Vendor (Northbrook, IL)_31590 - Thirdpartyvendor, Thirdpartyvendor" at bounding box center [412, 155] width 423 height 8
type input "Third Party Vendor (Northbrook, IL)_31590 - Thirdpartyvendor, Thirdpartyvendor"
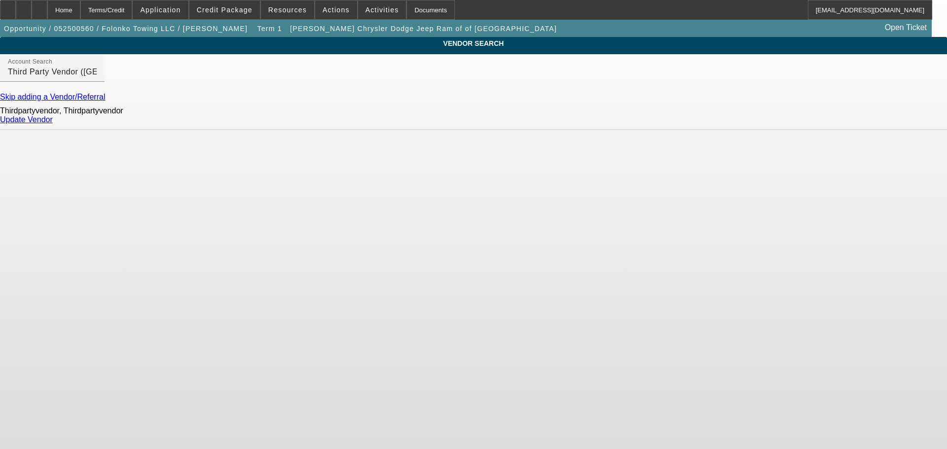
click at [739, 123] on div "Update Vendor" at bounding box center [473, 119] width 947 height 9
click at [53, 124] on link "Update Vendor" at bounding box center [26, 119] width 53 height 8
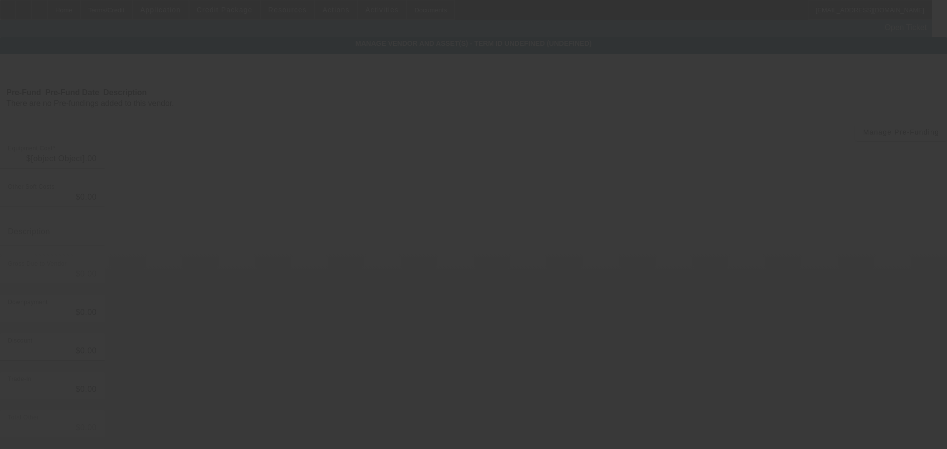
type input "$49,995.00"
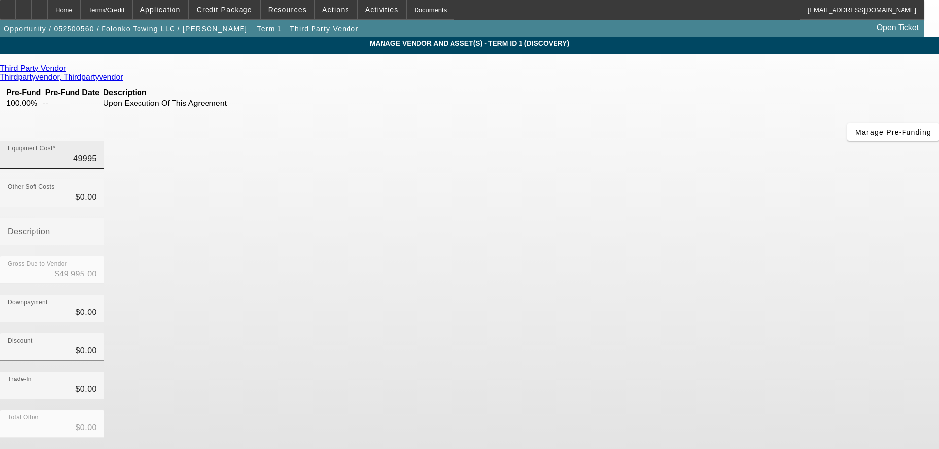
click at [97, 153] on input "49995" at bounding box center [52, 159] width 89 height 12
type input "5"
type input "$5.00"
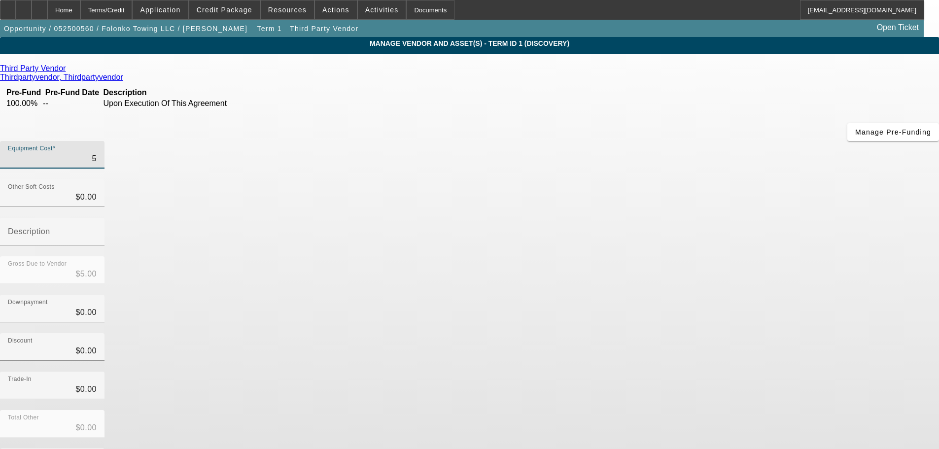
type input "58"
type input "$58.00"
type input "580"
type input "$580.00"
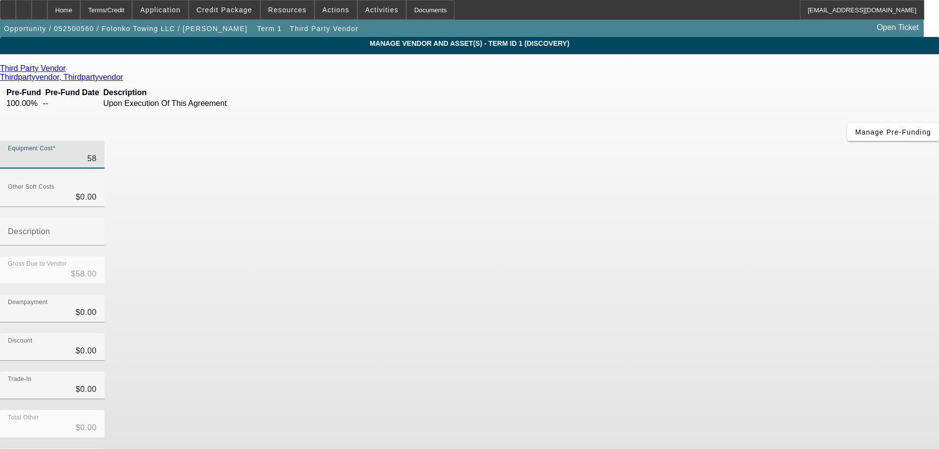
type input "$580.00"
type input "5800"
type input "$5,800.00"
type input "58000"
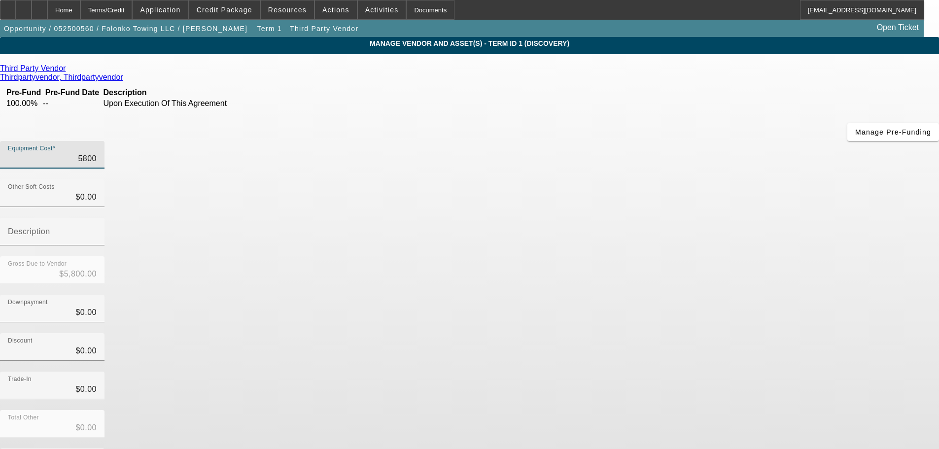
type input "$58,000.00"
click at [703, 372] on div "Trade-In $0.00" at bounding box center [469, 391] width 939 height 38
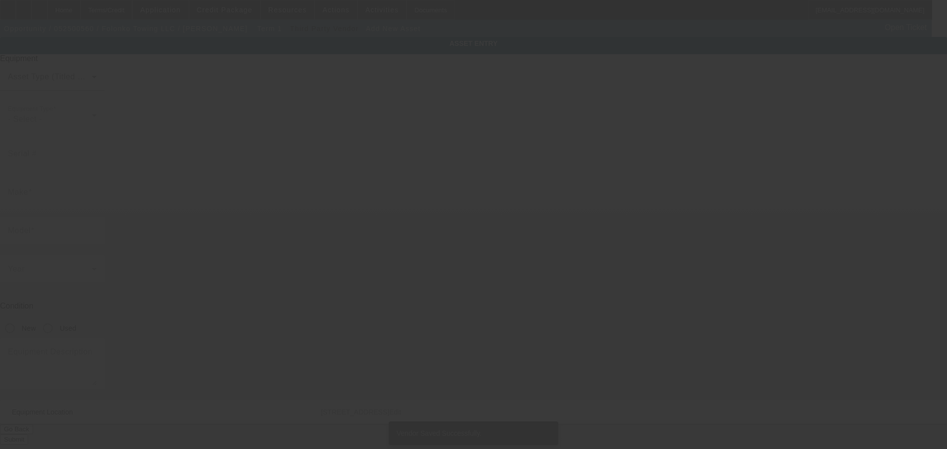
type input "15702 26th Pl W"
type input "Lynnwood"
type input "98087"
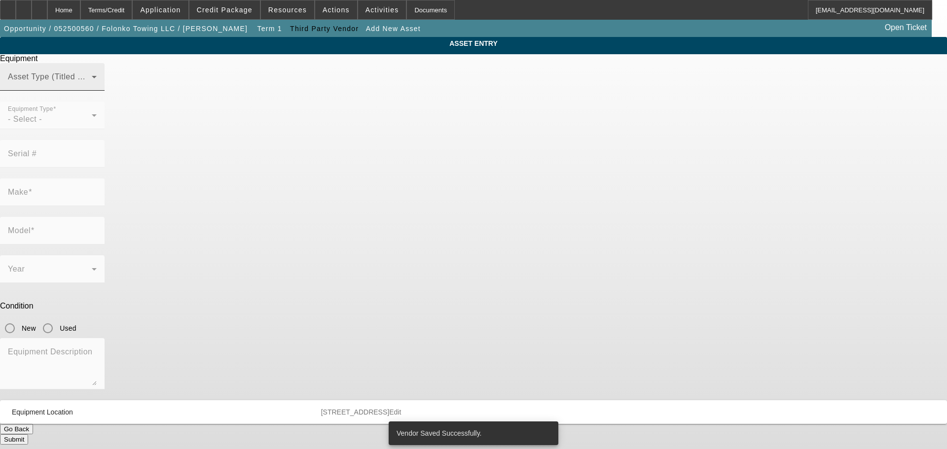
click at [129, 81] on mat-label "Asset Type (Titled or Non-Titled)" at bounding box center [68, 76] width 121 height 8
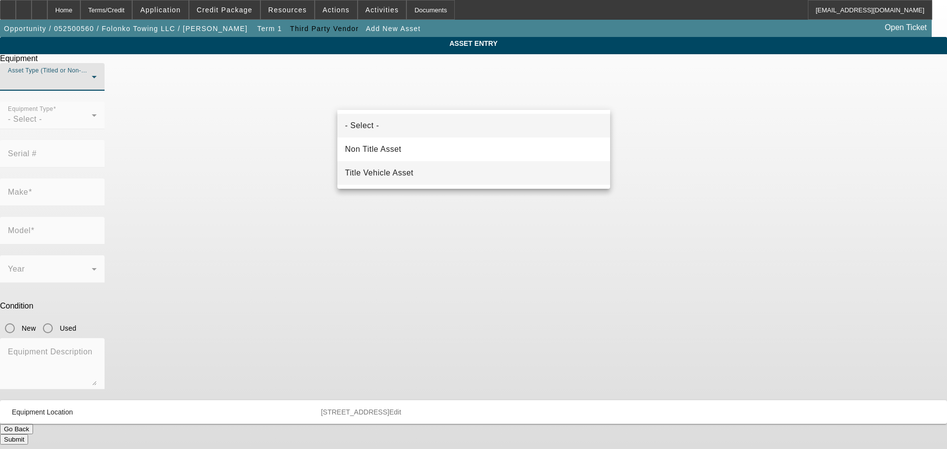
click at [405, 175] on span "Title Vehicle Asset" at bounding box center [379, 173] width 69 height 12
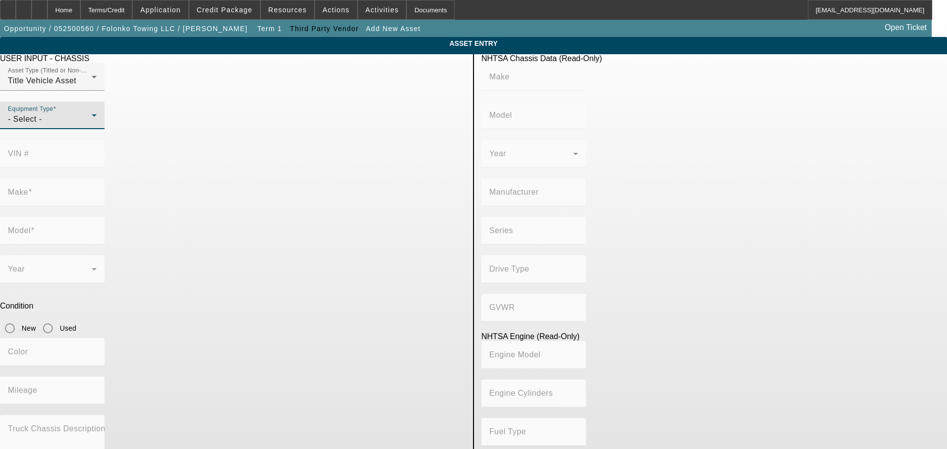
click at [92, 125] on div "- Select -" at bounding box center [50, 119] width 84 height 12
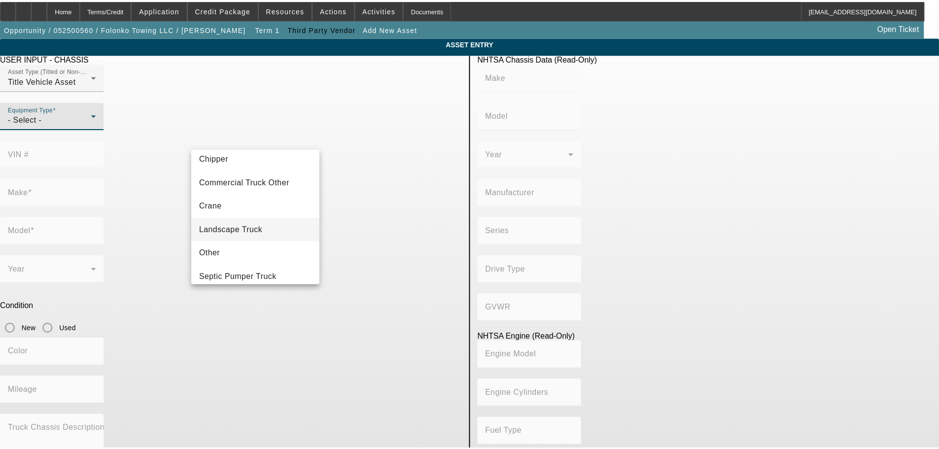
scroll to position [109, 0]
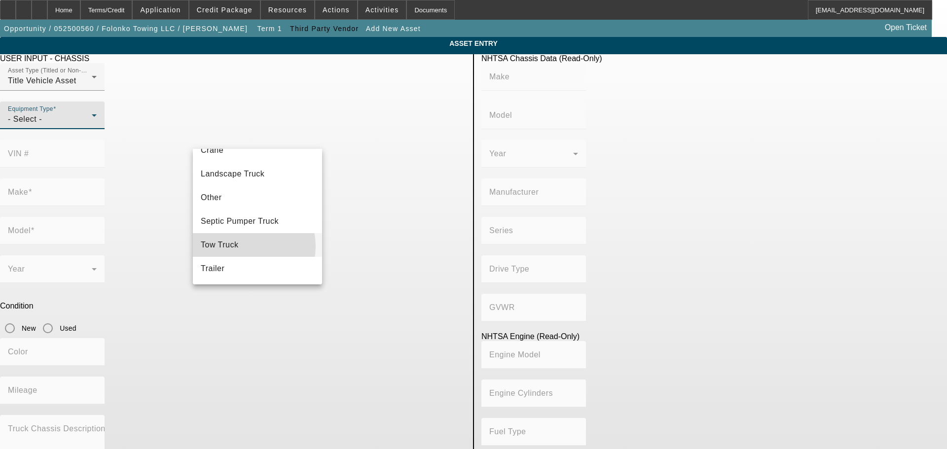
click at [241, 247] on mat-option "Tow Truck" at bounding box center [257, 245] width 129 height 24
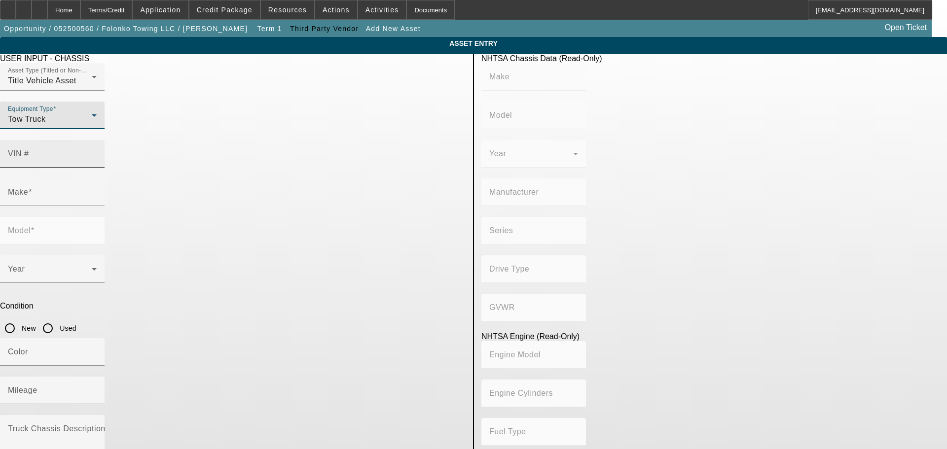
click at [97, 152] on input "VIN #" at bounding box center [52, 158] width 89 height 12
paste input "3C7WRNDL6NG13263"
type input "3C7WRNDL6NG13263"
click at [58, 318] on input "Used" at bounding box center [48, 328] width 20 height 20
radio input "true"
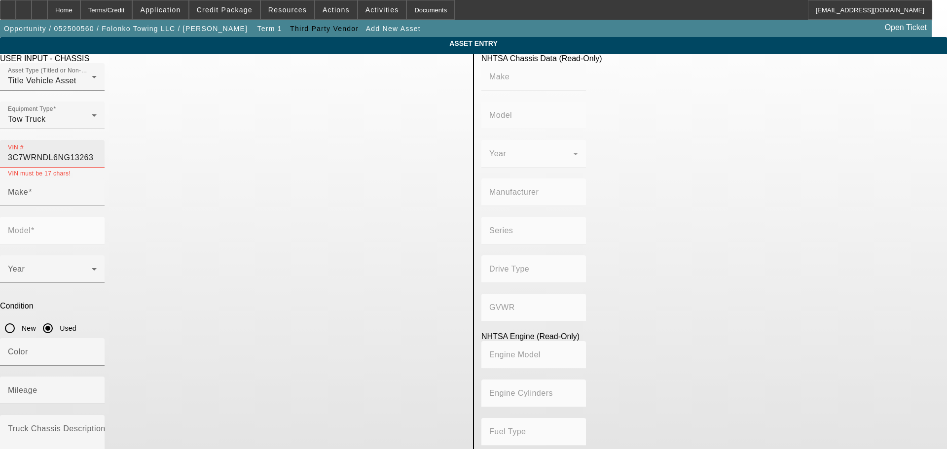
click at [97, 152] on input "3C7WRNDL6NG13263" at bounding box center [52, 158] width 89 height 12
paste input
type input "3C7WRNDL6NG13263"
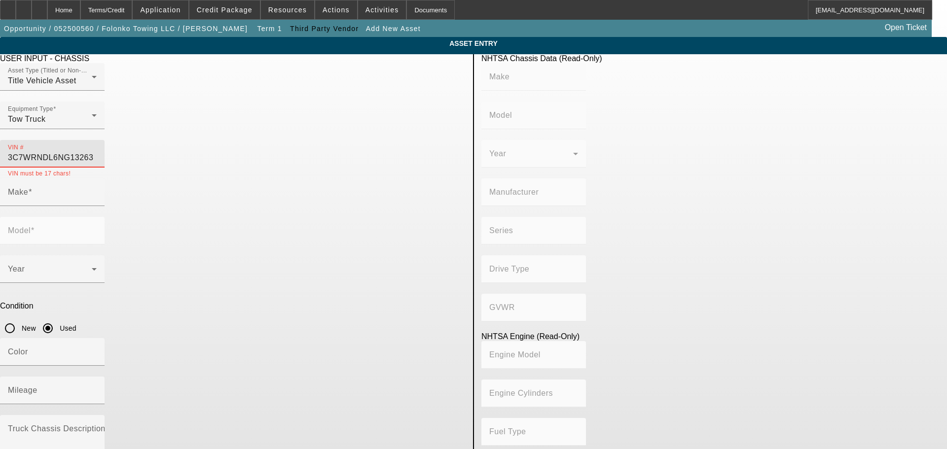
click at [425, 302] on p "Condition" at bounding box center [232, 306] width 465 height 9
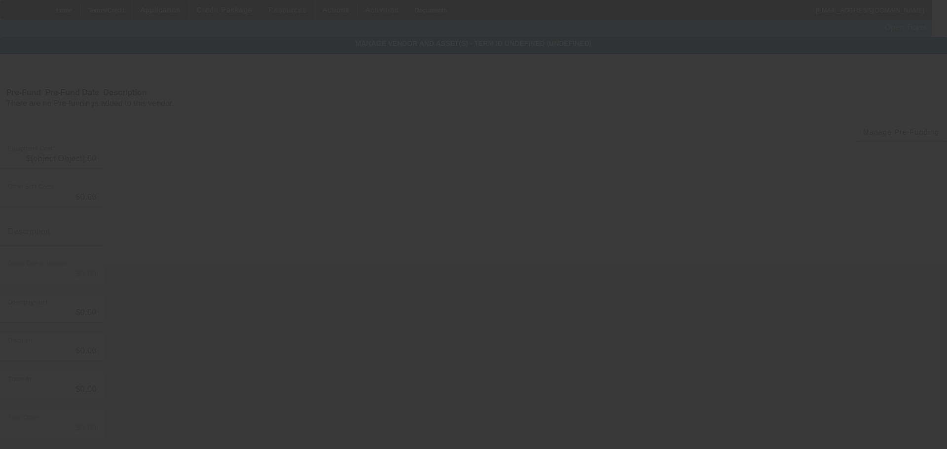
type input "$58,000.00"
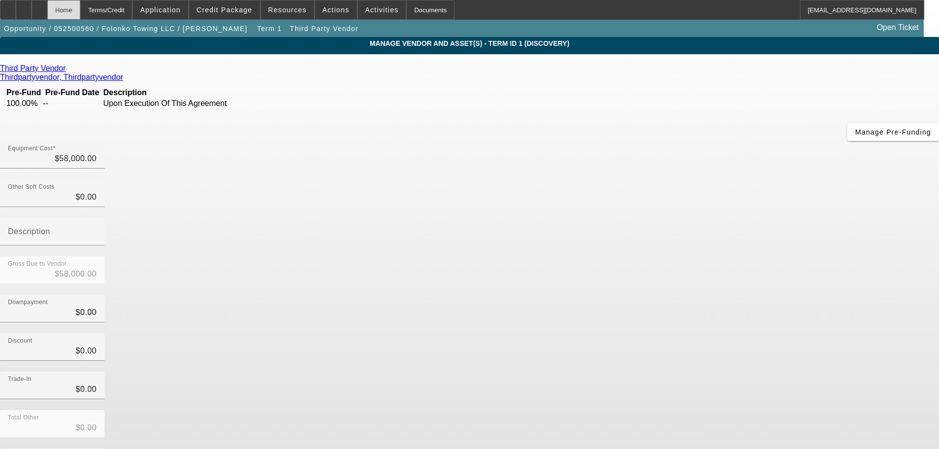
click at [80, 18] on div "Home" at bounding box center [63, 10] width 33 height 20
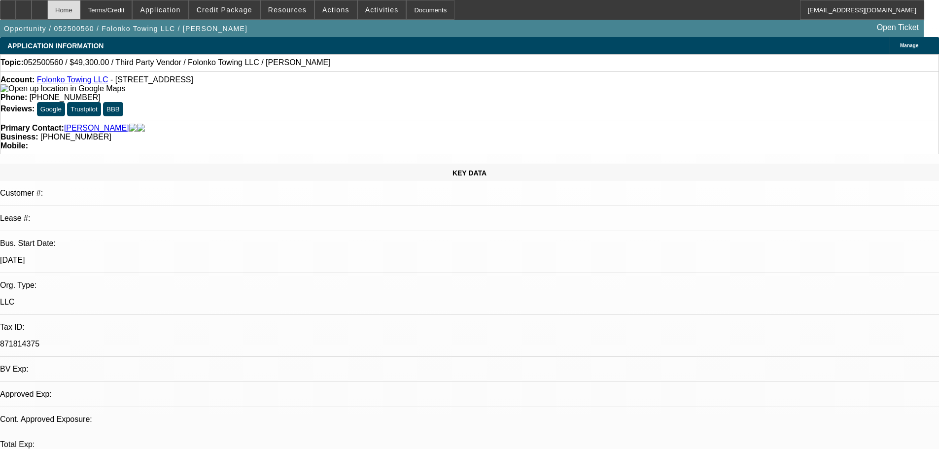
select select "0.15"
select select "0"
select select "2"
select select "0.1"
select select "4"
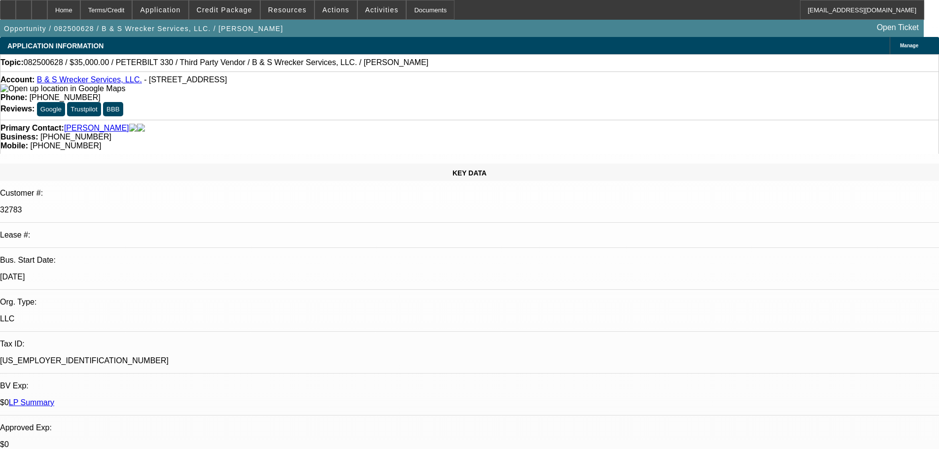
select select "0"
select select "6"
select select "0"
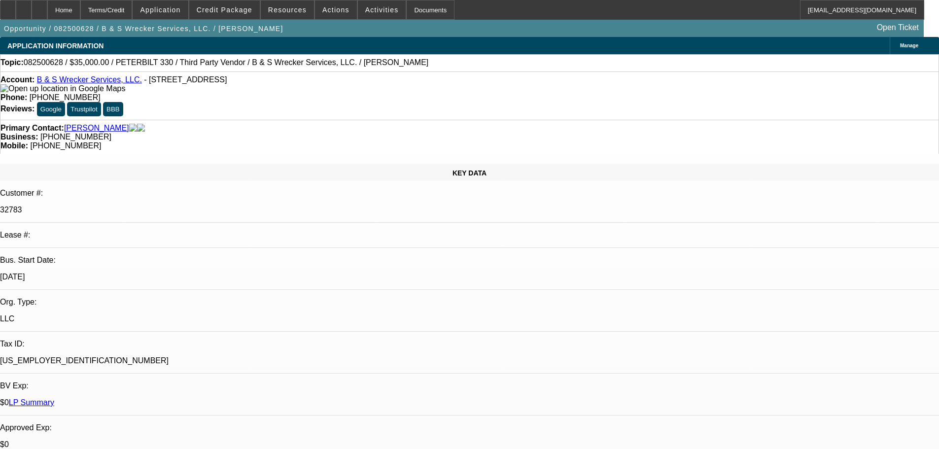
select select "0"
select select "6"
click at [39, 6] on icon at bounding box center [39, 6] width 0 height 0
select select "0"
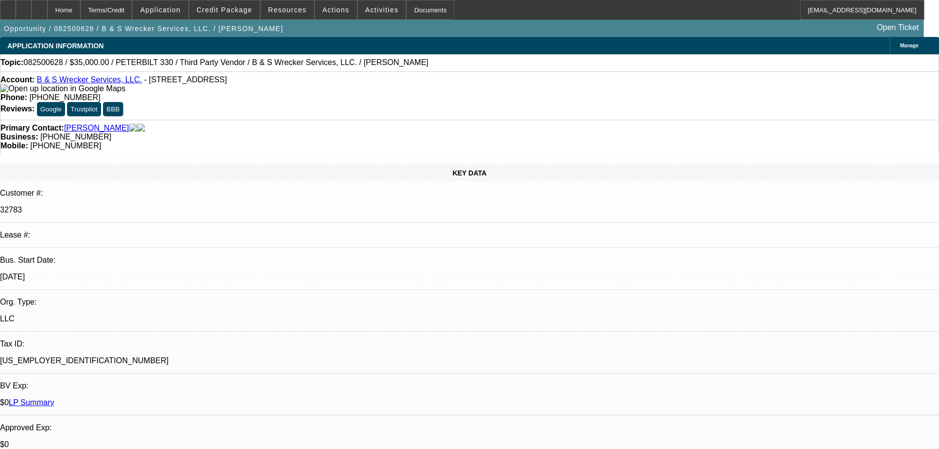
select select "0"
select select "6"
select select "0"
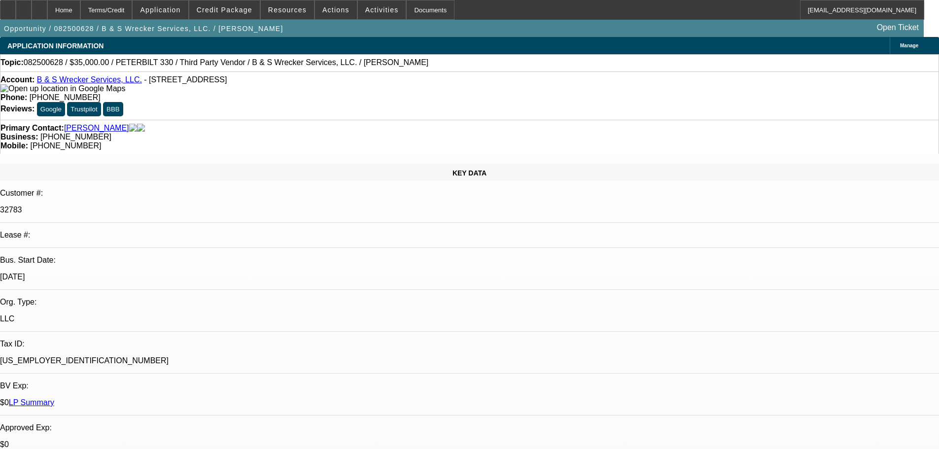
select select "0"
select select "6"
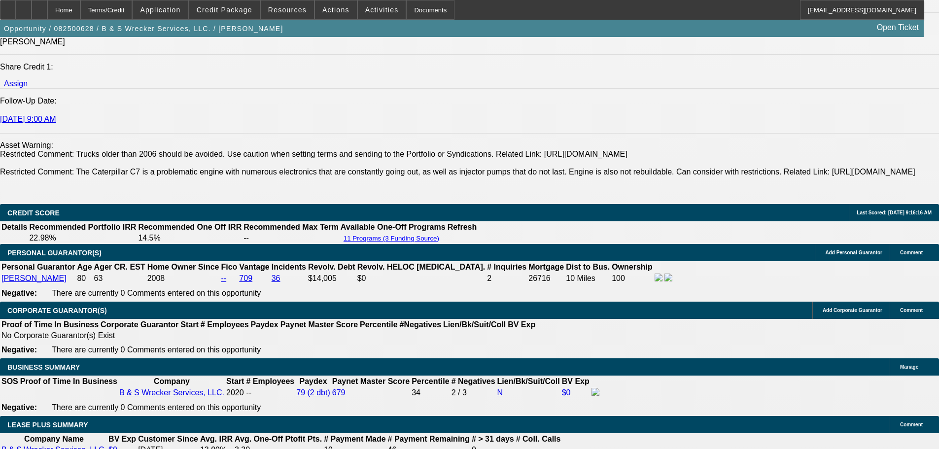
scroll to position [1380, 0]
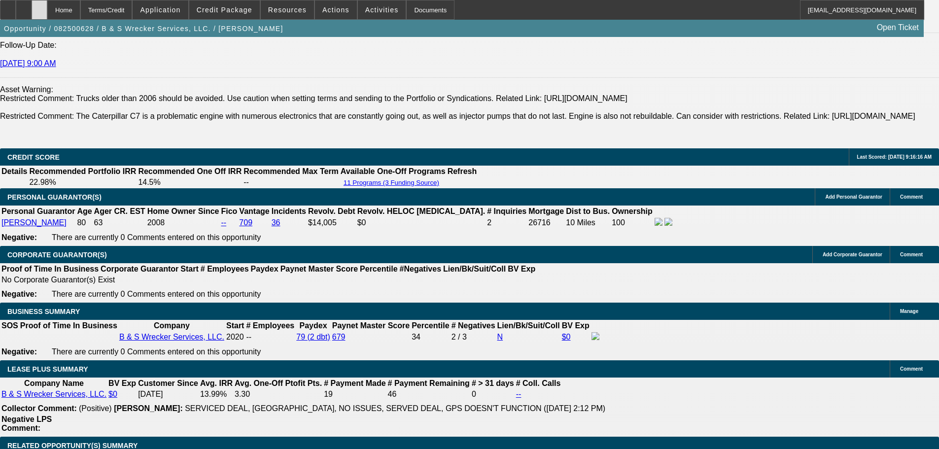
click at [47, 5] on div at bounding box center [40, 10] width 16 height 20
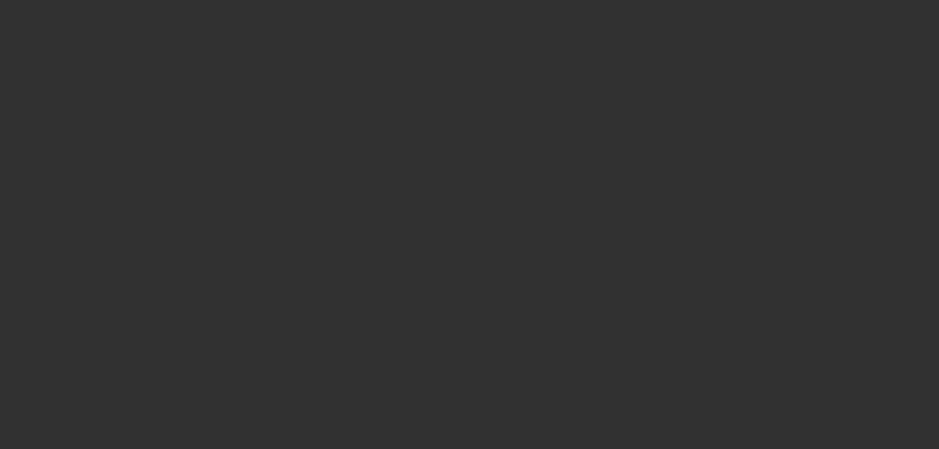
select select "0"
select select "6"
select select "0"
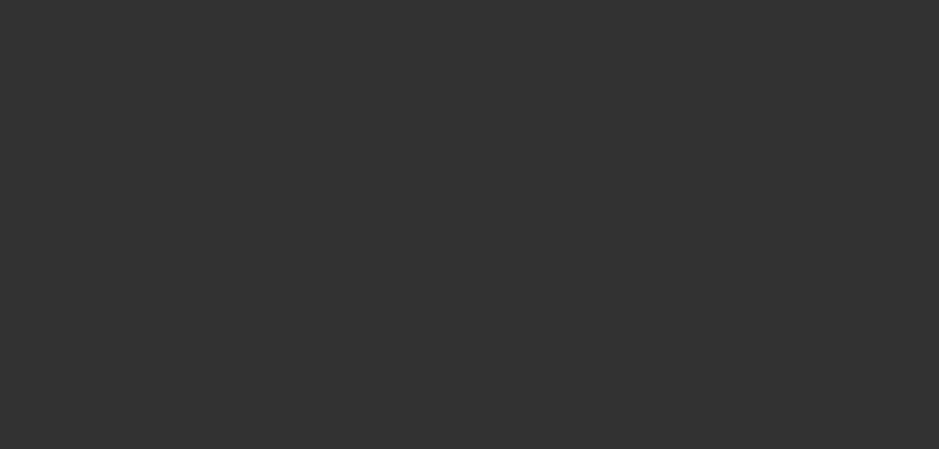
select select "0"
select select "6"
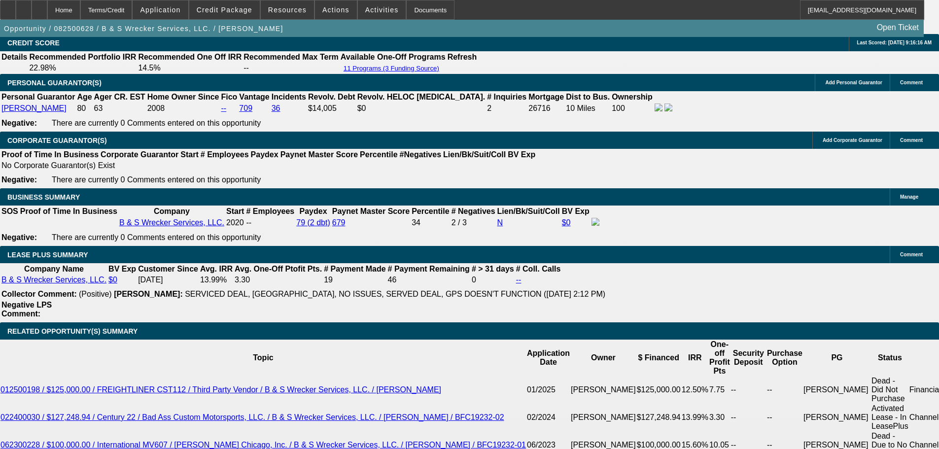
scroll to position [1528, 0]
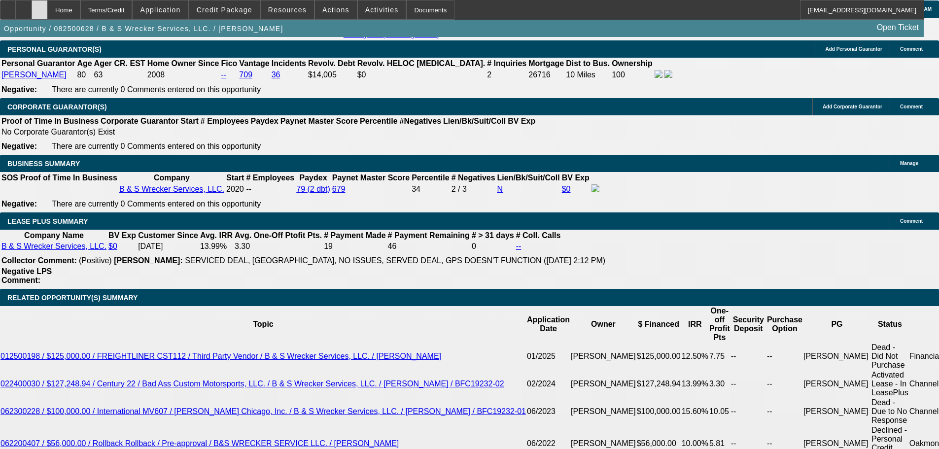
click at [39, 6] on icon at bounding box center [39, 6] width 0 height 0
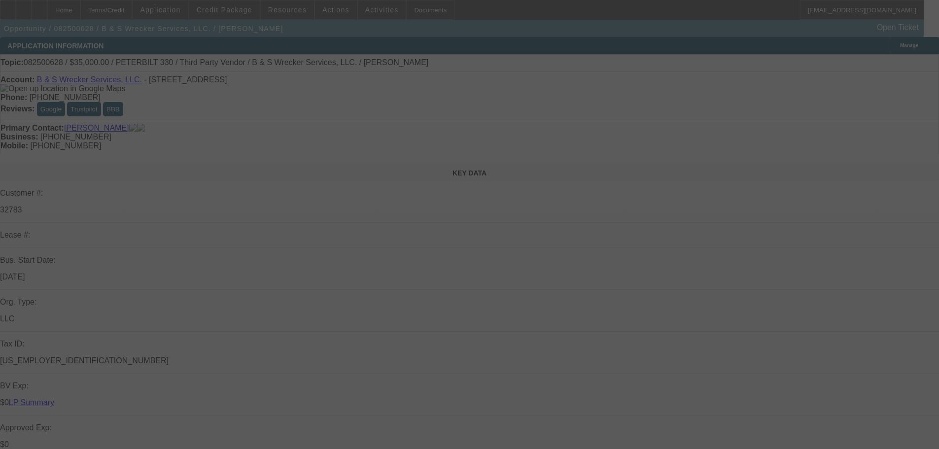
select select "0"
select select "6"
select select "0"
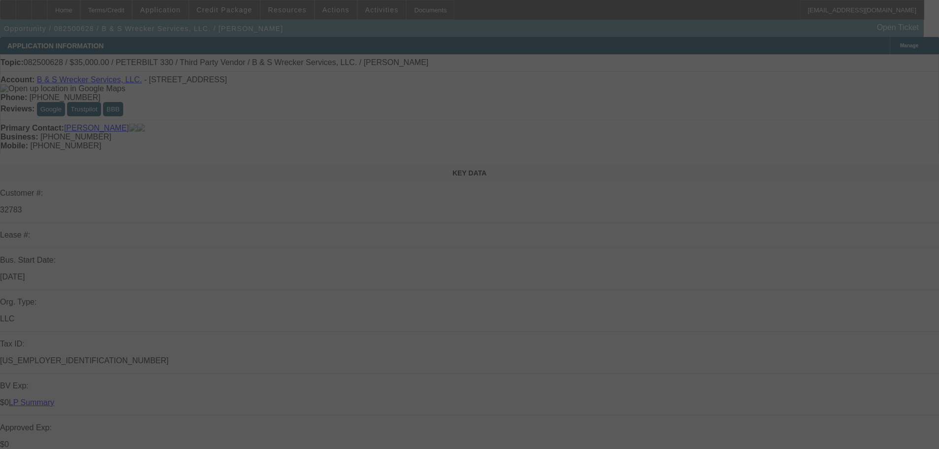
select select "0"
select select "6"
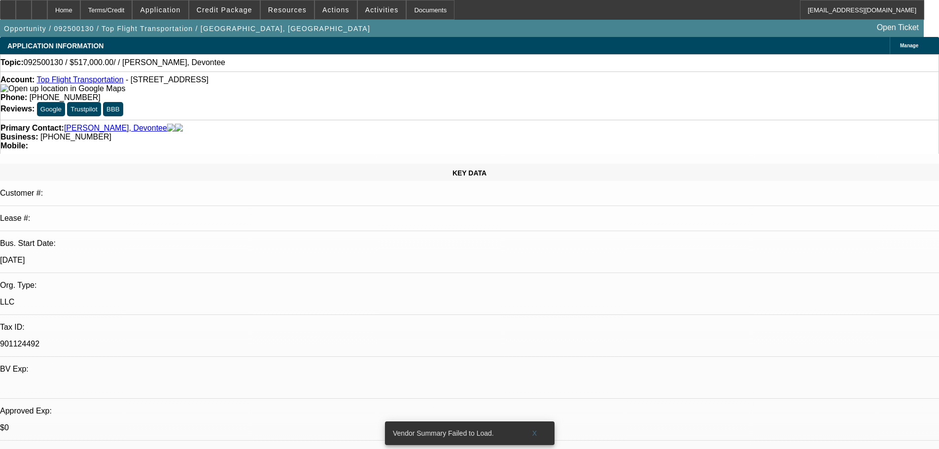
select select "0"
select select "2"
select select "0.1"
select select "4"
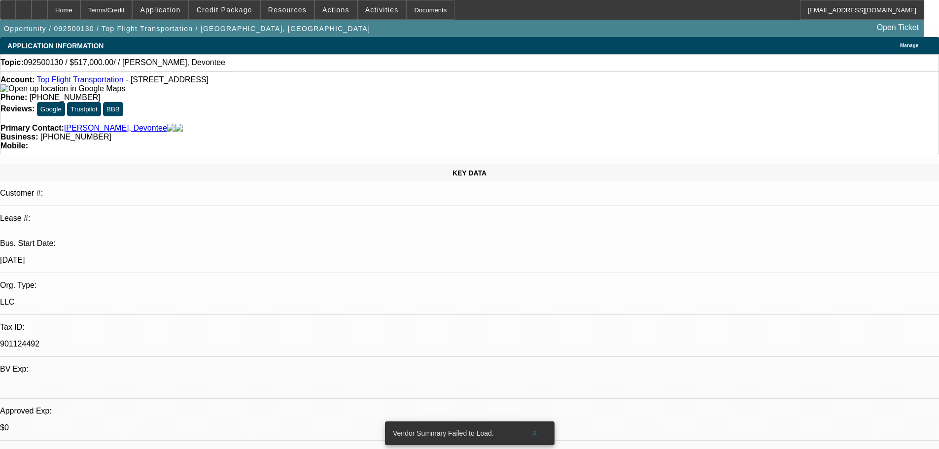
scroll to position [197, 0]
